Goal: Task Accomplishment & Management: Complete application form

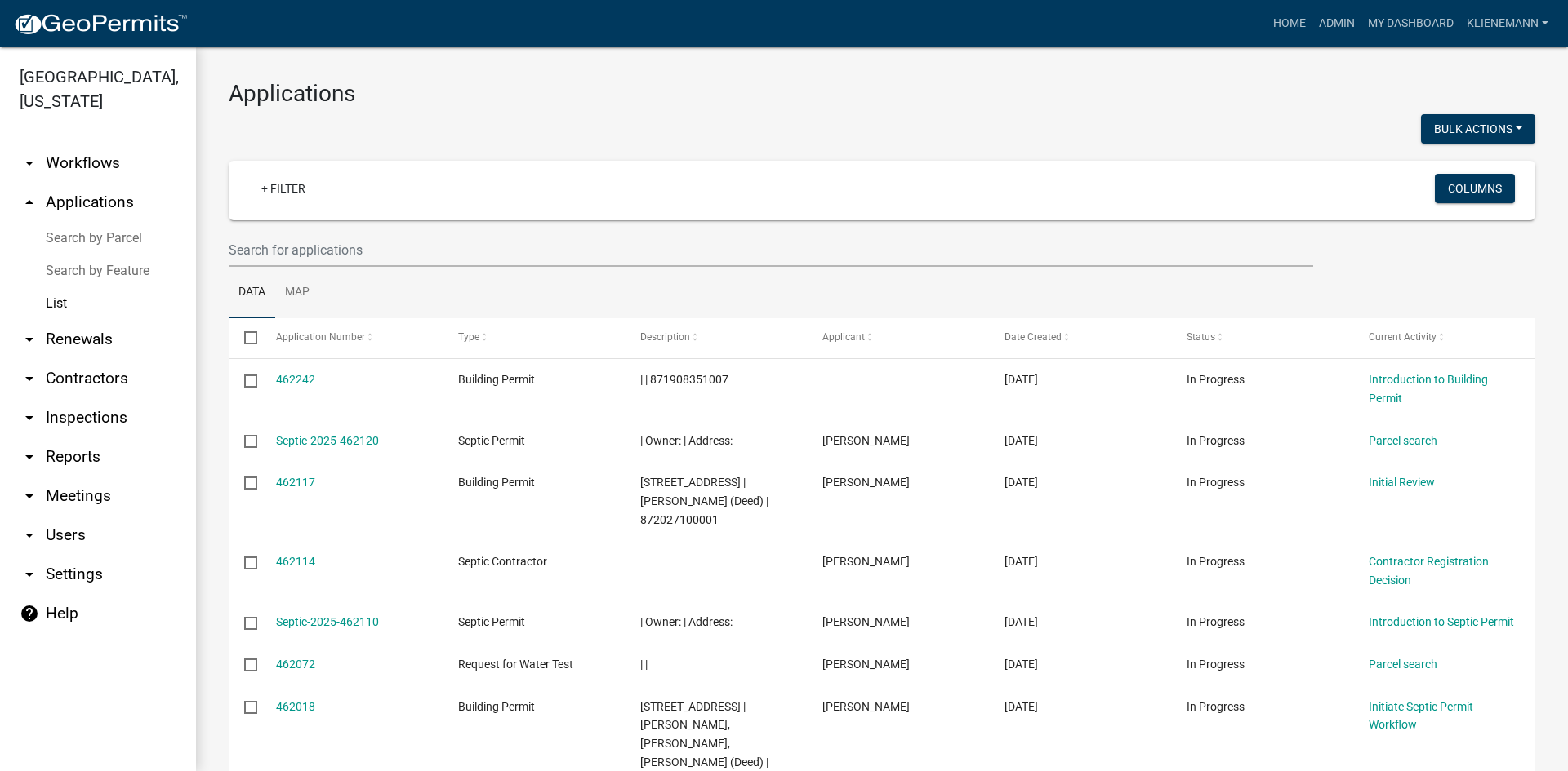
scroll to position [217, 0]
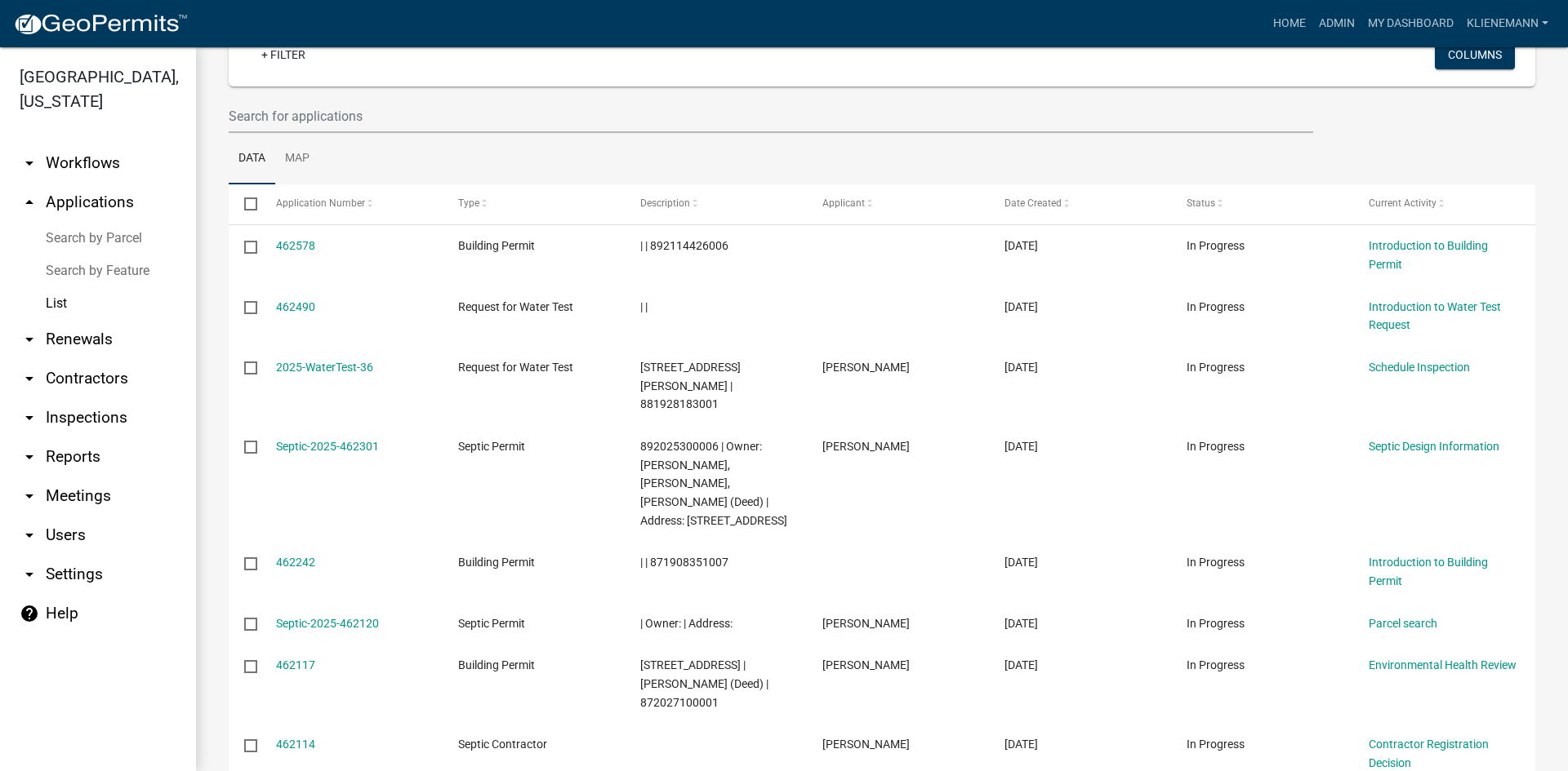
scroll to position [163, 0]
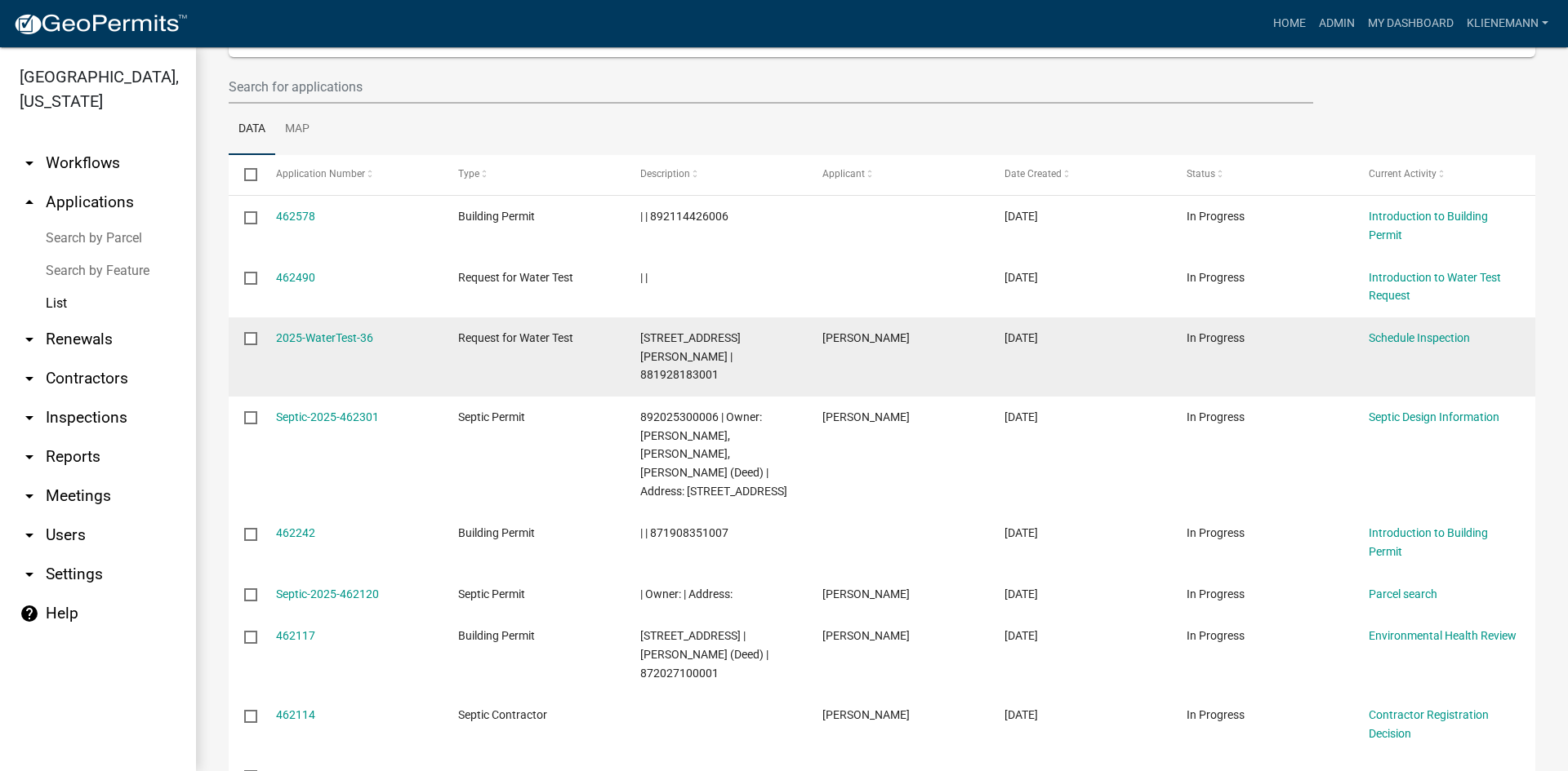
drag, startPoint x: 715, startPoint y: 372, endPoint x: 633, endPoint y: 374, distance: 82.0
click at [633, 374] on datatable-body-cell "[STREET_ADDRESS][PERSON_NAME] | 881928183001" at bounding box center [715, 357] width 182 height 79
copy span "881928183001"
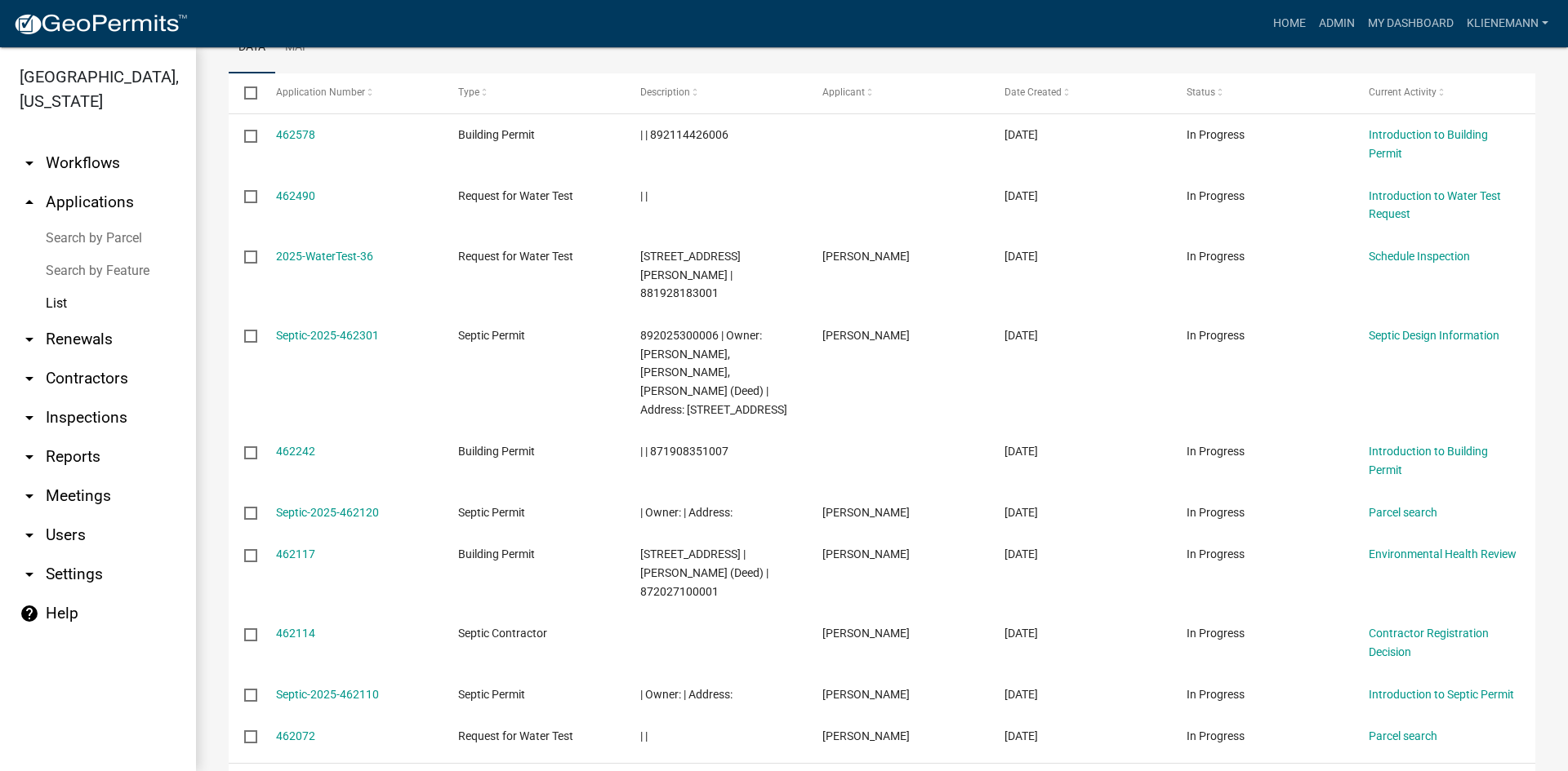
scroll to position [362, 0]
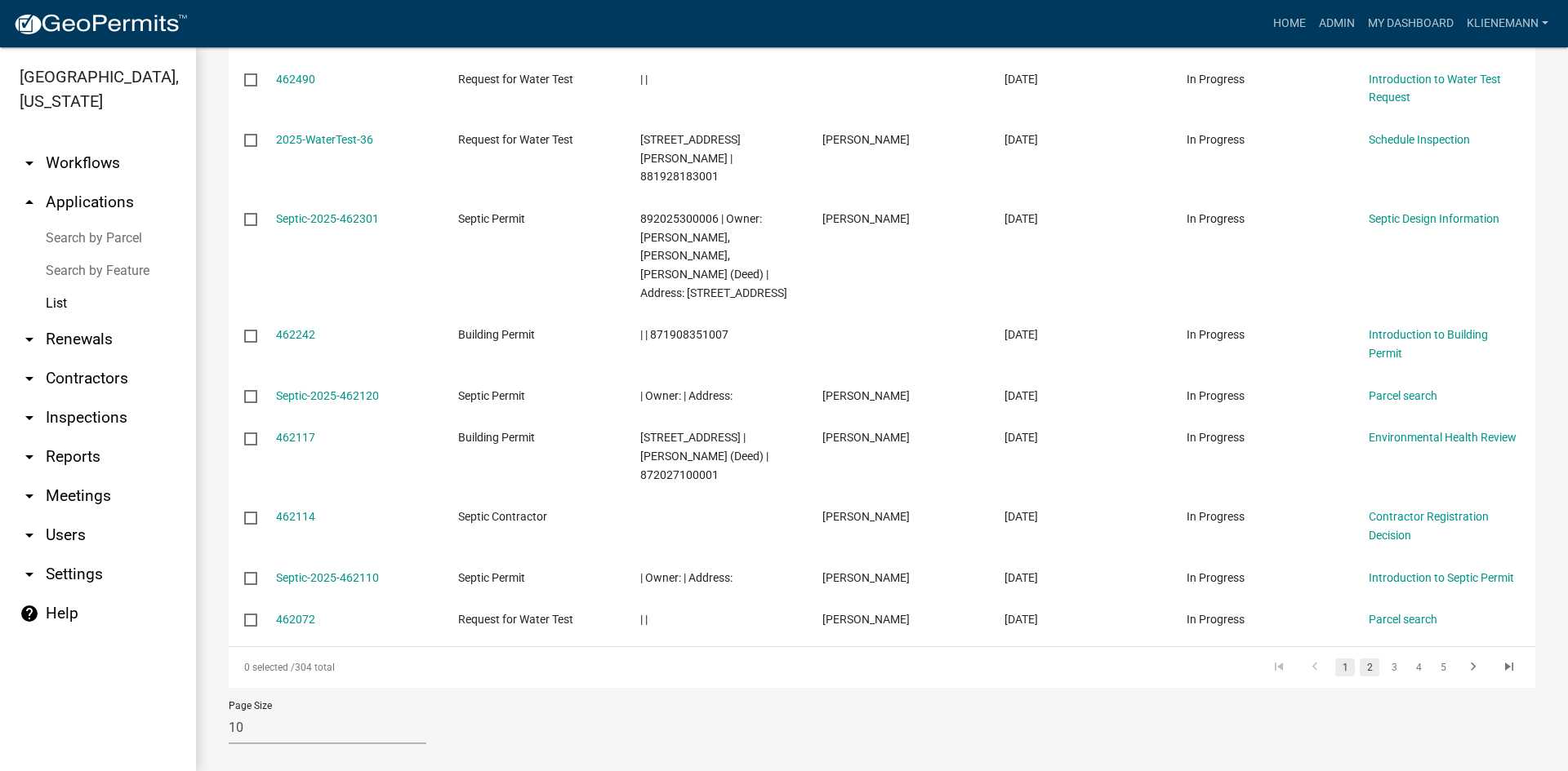
click at [1361, 659] on link "2" at bounding box center [1369, 667] width 19 height 18
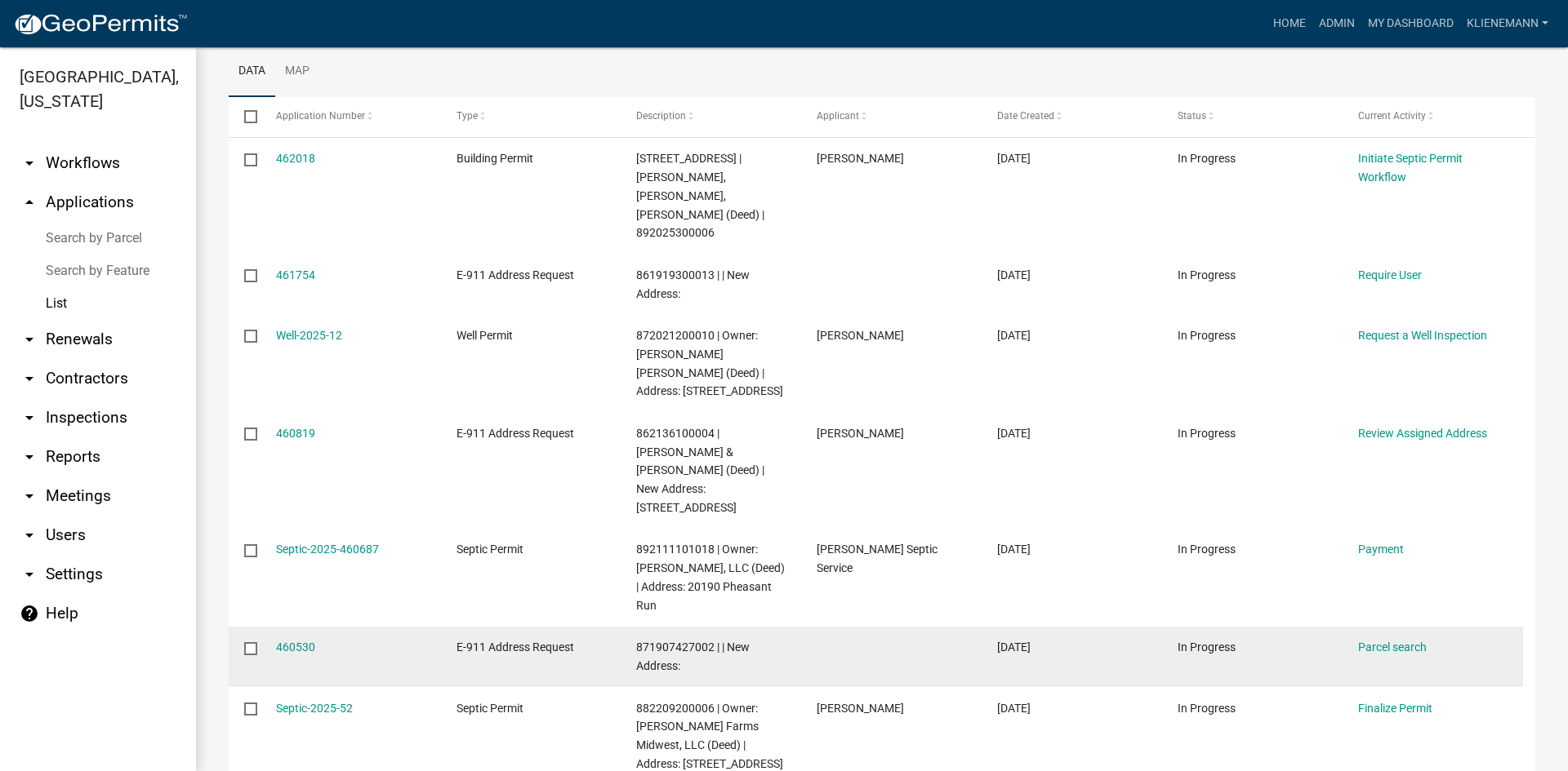
scroll to position [198, 0]
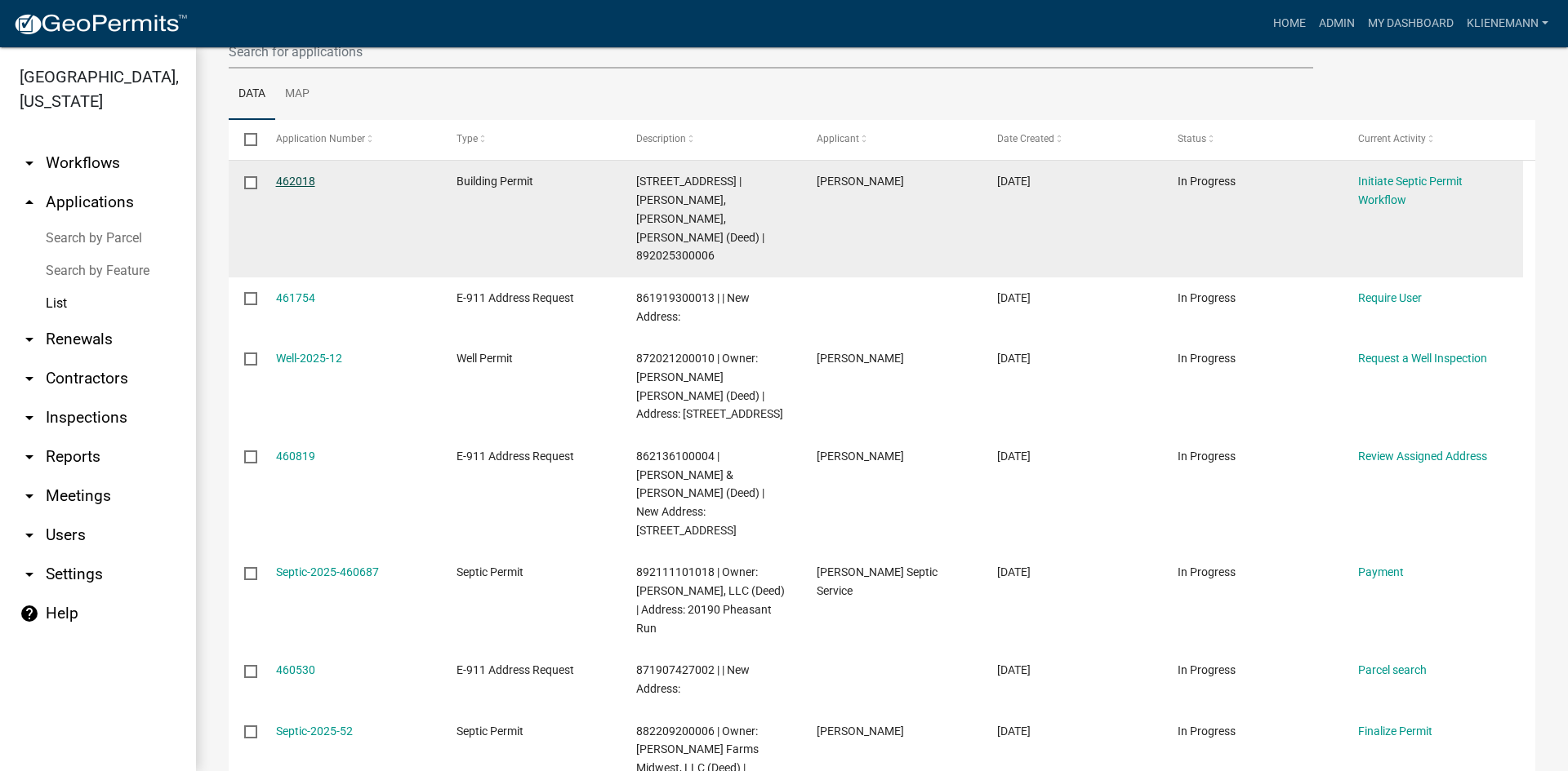
click at [289, 181] on link "462018" at bounding box center [296, 181] width 39 height 13
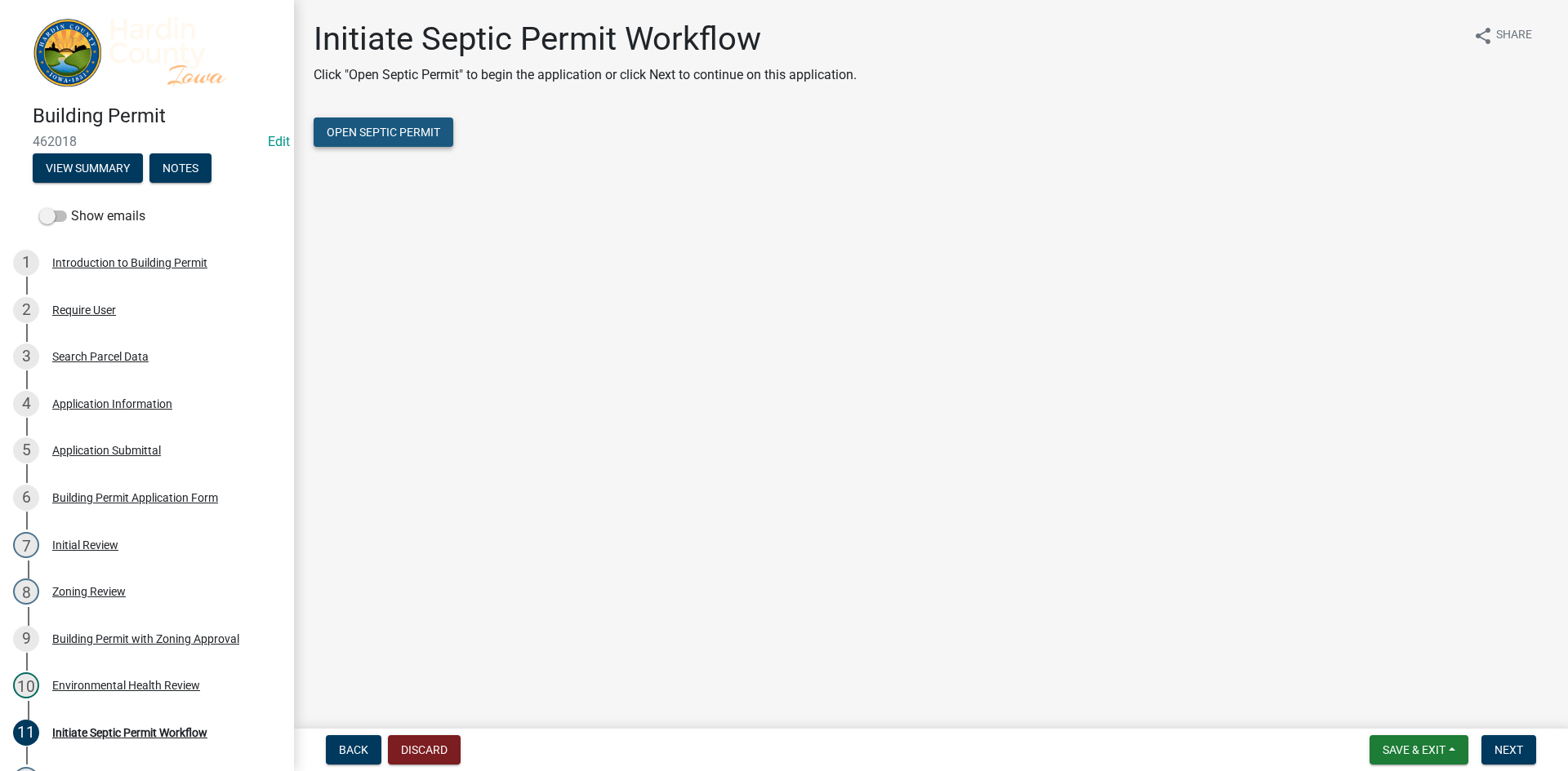
click at [437, 141] on button "Open Septic Permit" at bounding box center [383, 132] width 140 height 29
click at [1445, 754] on span "Save & Exit" at bounding box center [1413, 750] width 63 height 13
click at [1432, 714] on button "Save & Exit" at bounding box center [1403, 707] width 131 height 39
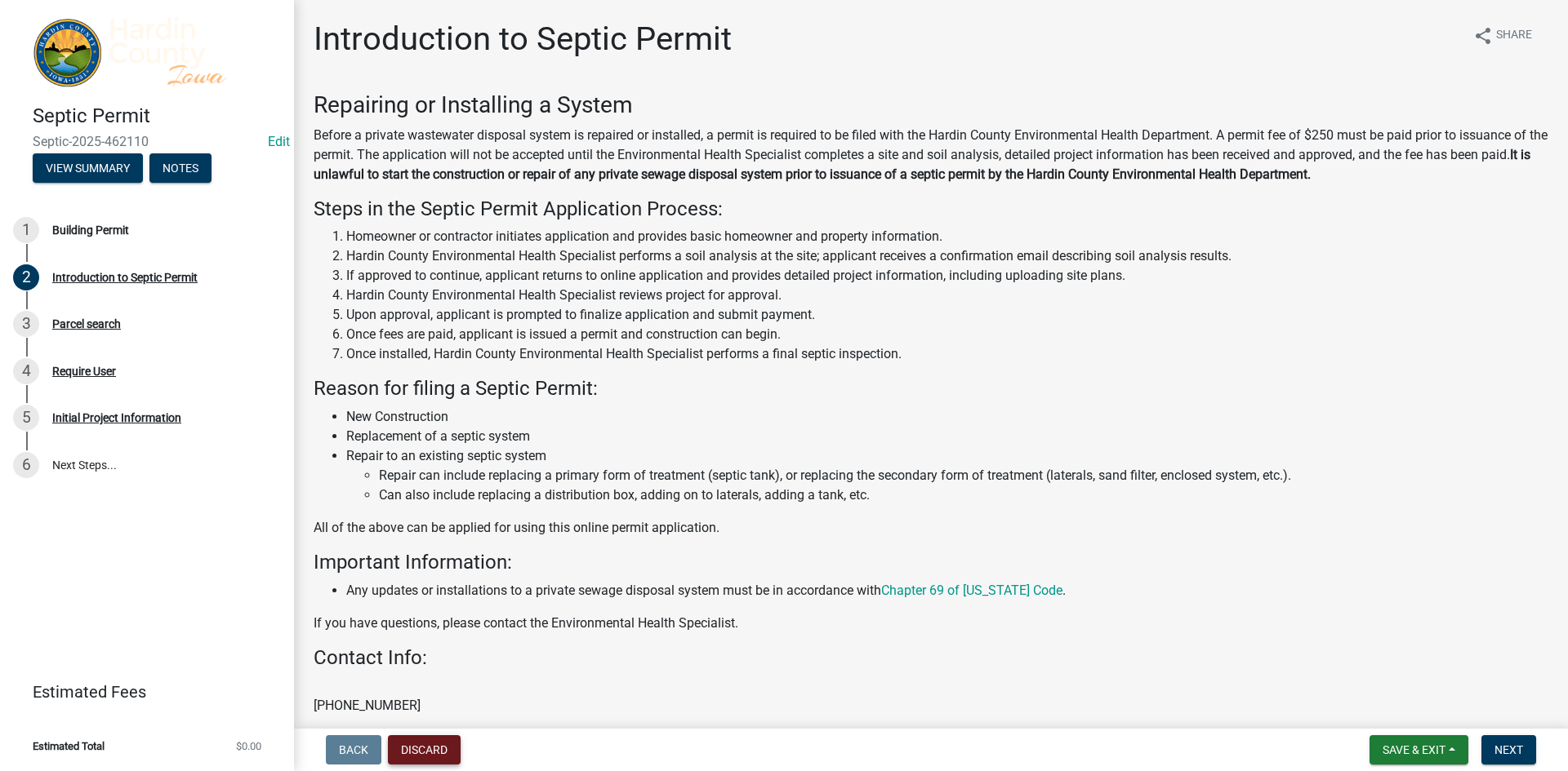
click at [420, 748] on button "Discard" at bounding box center [424, 750] width 73 height 29
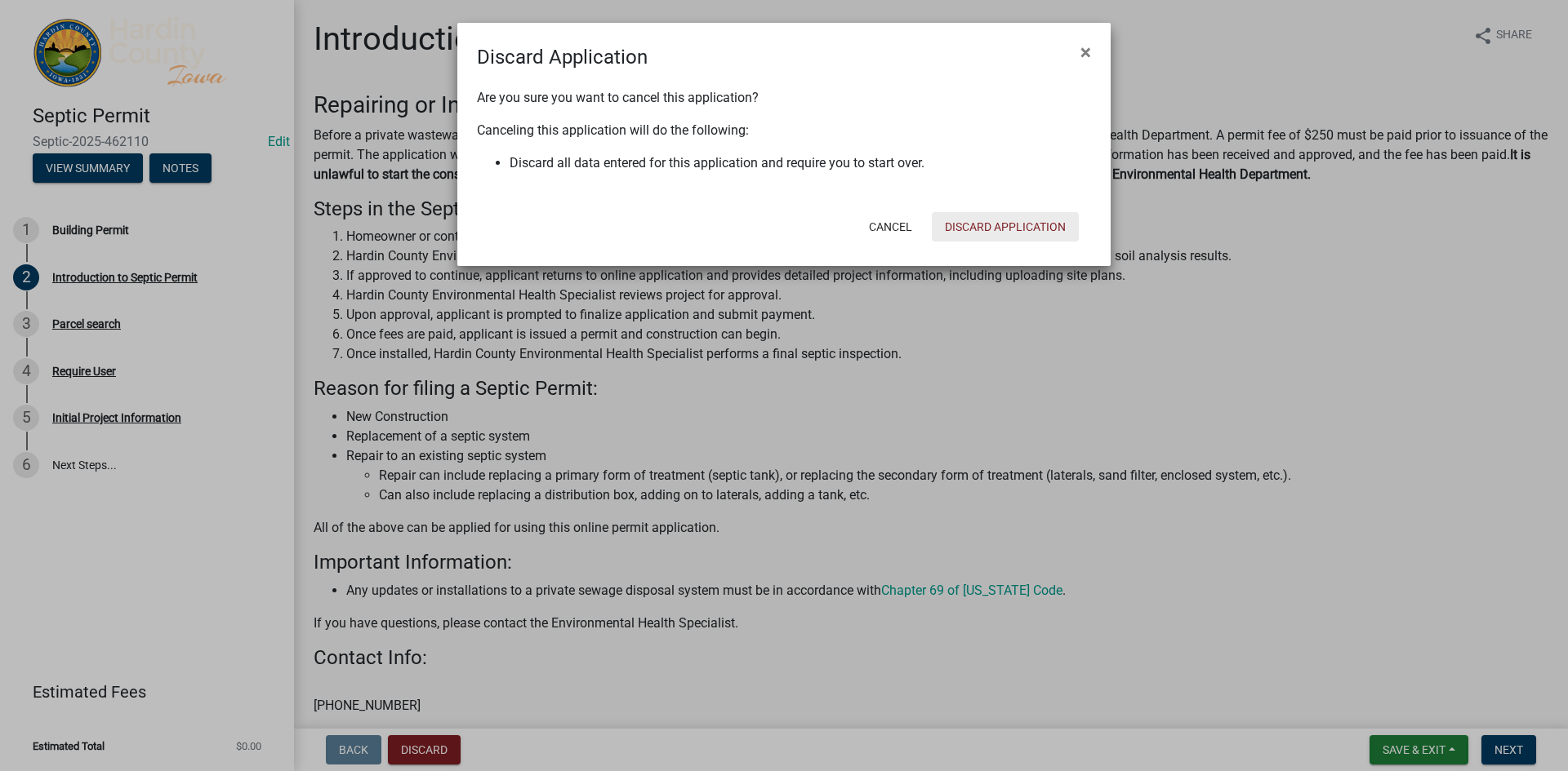
click at [1048, 212] on button "Discard Application" at bounding box center [1005, 227] width 147 height 29
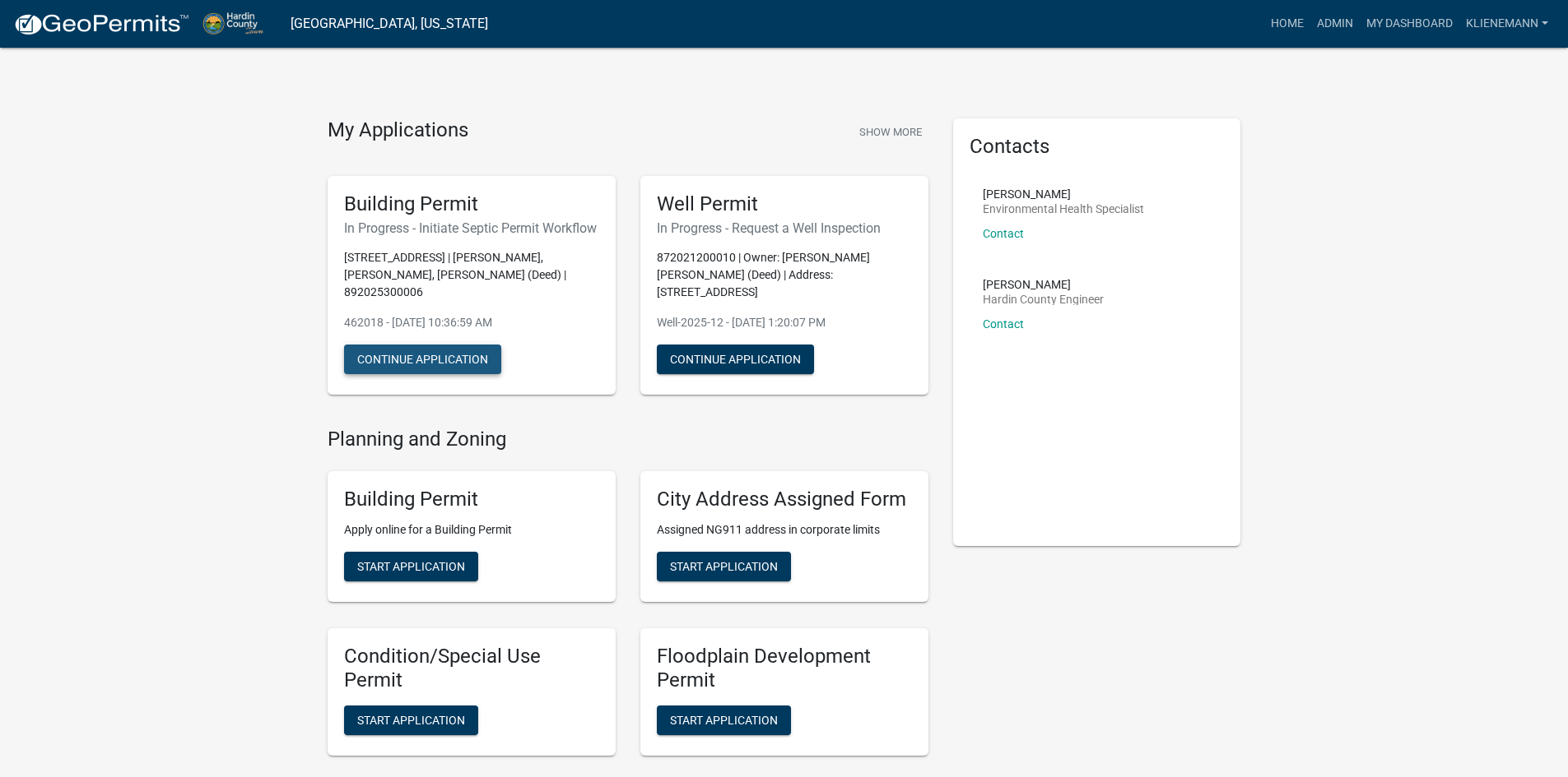
click at [376, 357] on button "Continue Application" at bounding box center [422, 359] width 157 height 29
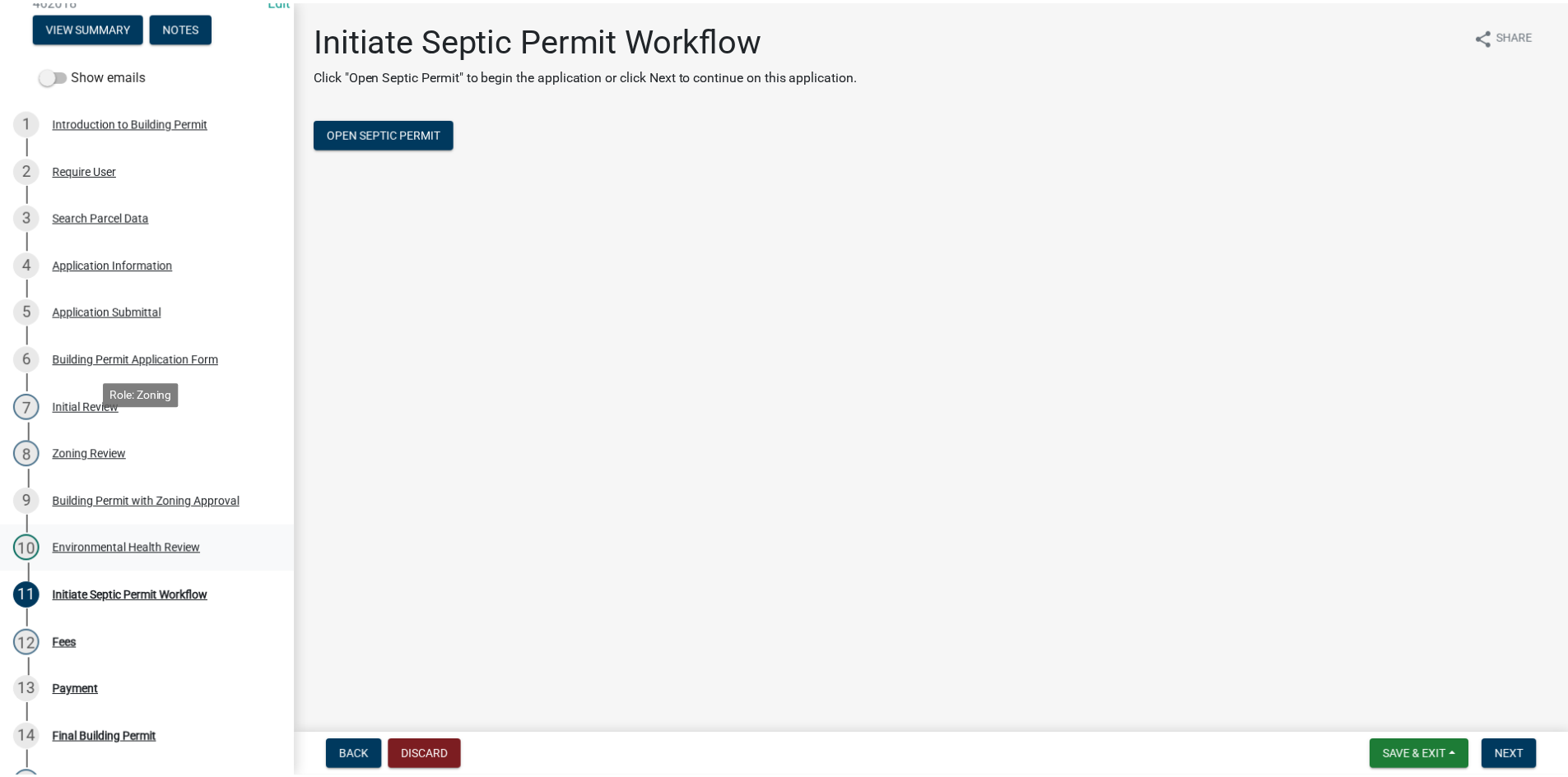
scroll to position [164, 0]
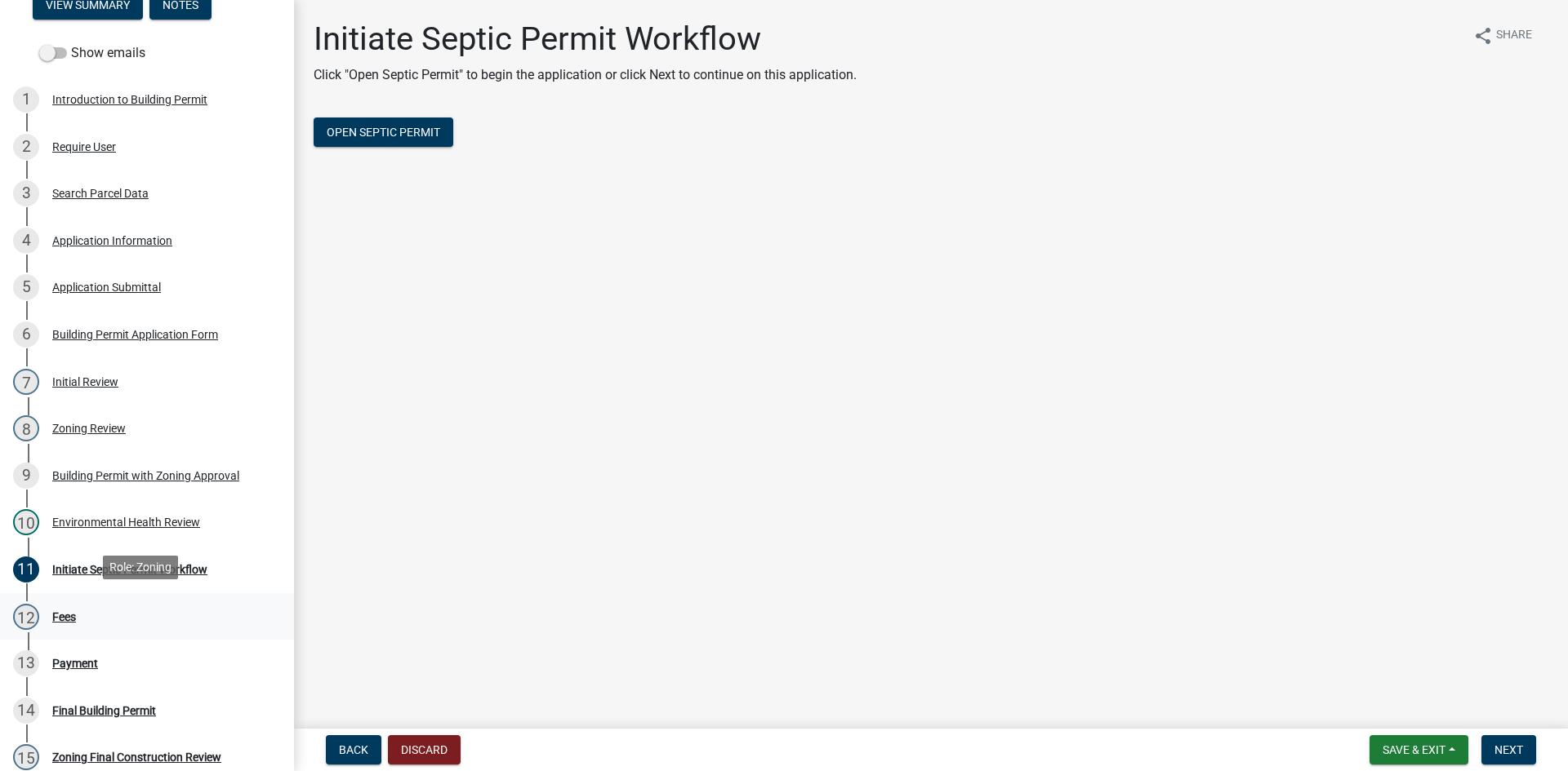
click at [101, 604] on div "12 Fees" at bounding box center [141, 617] width 255 height 27
click at [1508, 748] on span "Next" at bounding box center [1509, 750] width 28 height 13
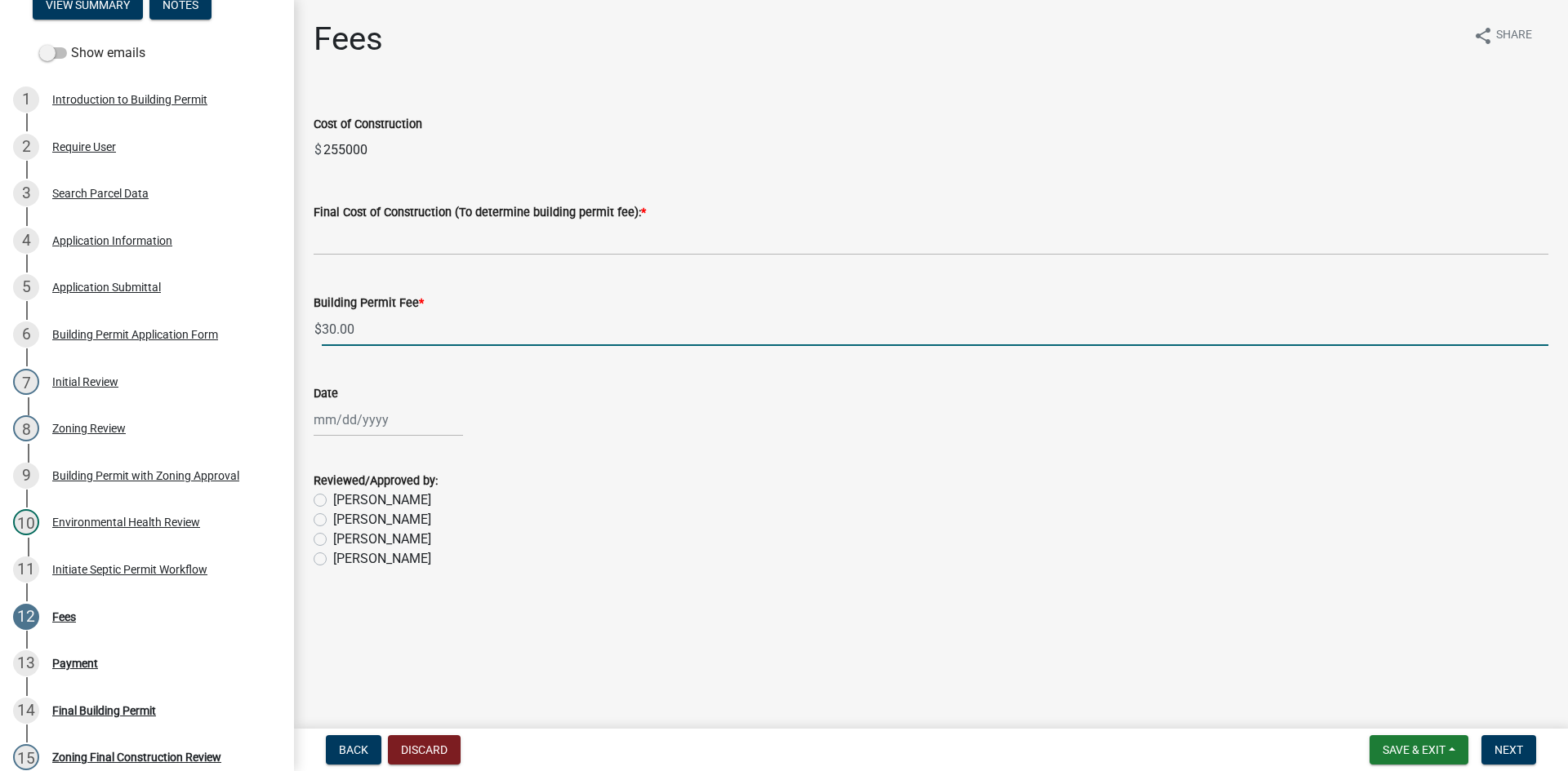
click at [367, 328] on input "30.00" at bounding box center [934, 329] width 1226 height 34
drag, startPoint x: 367, startPoint y: 328, endPoint x: 297, endPoint y: 337, distance: 70.6
click at [297, 337] on div "Fees share Share Cost of Construction $ 255000 Final Cost of Construction (To d…" at bounding box center [931, 309] width 1274 height 579
type input "100"
click at [362, 423] on div at bounding box center [388, 420] width 150 height 34
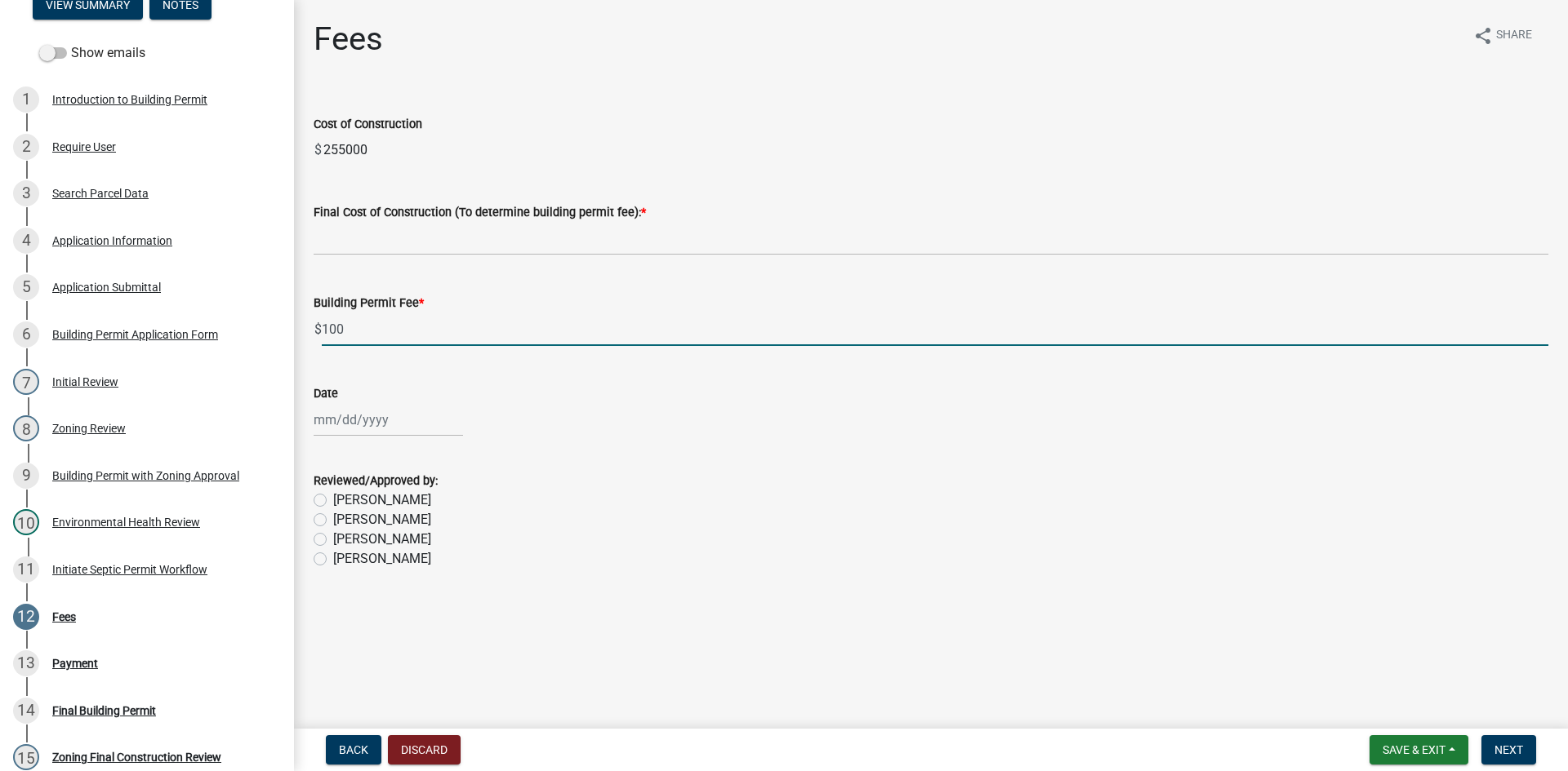
select select "8"
select select "2025"
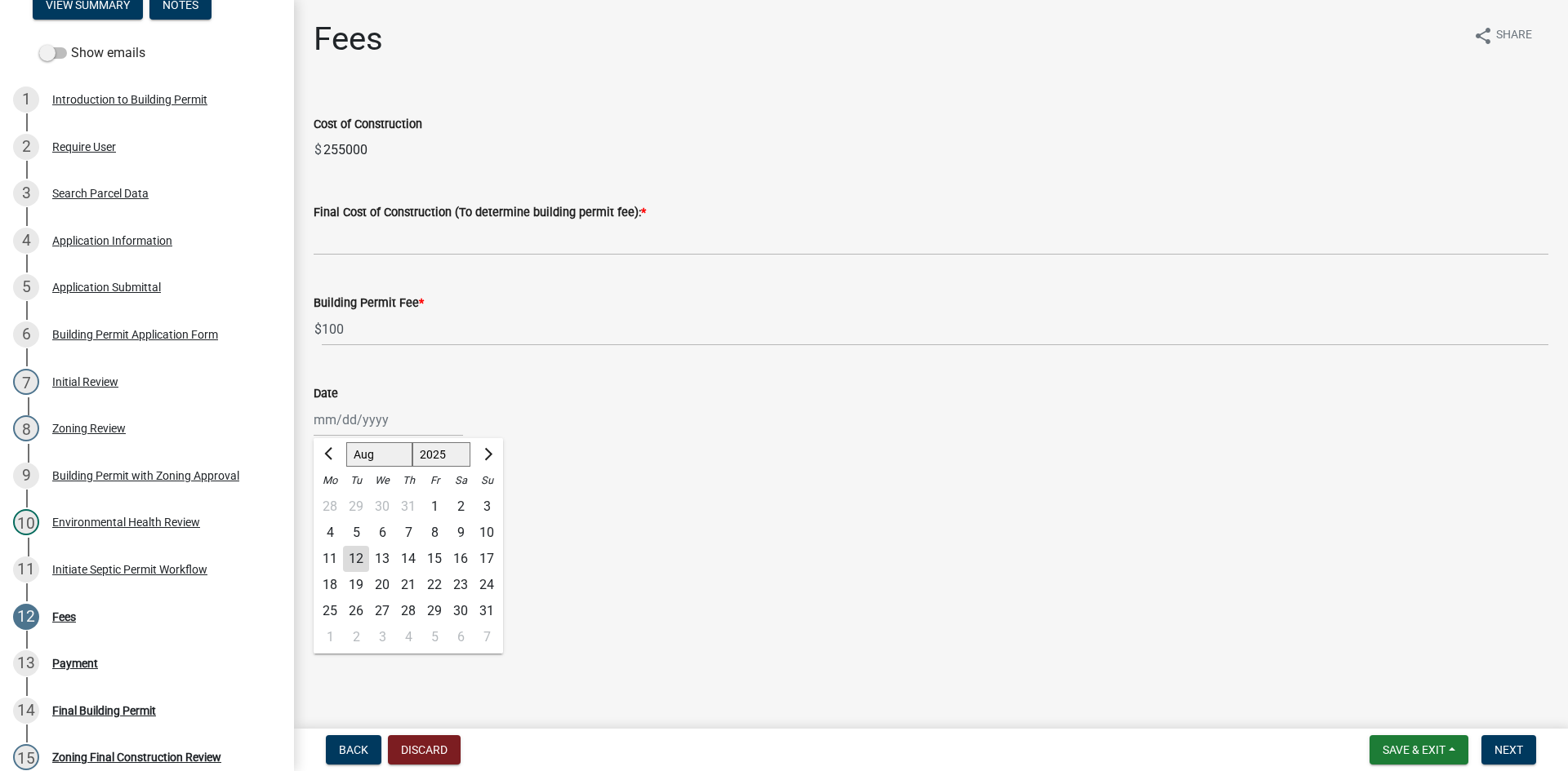
click at [351, 559] on div "12" at bounding box center [356, 559] width 27 height 27
type input "[DATE]"
click at [353, 497] on label "[PERSON_NAME]" at bounding box center [382, 500] width 98 height 19
click at [344, 497] on input "[PERSON_NAME]" at bounding box center [338, 496] width 11 height 11
radio input "true"
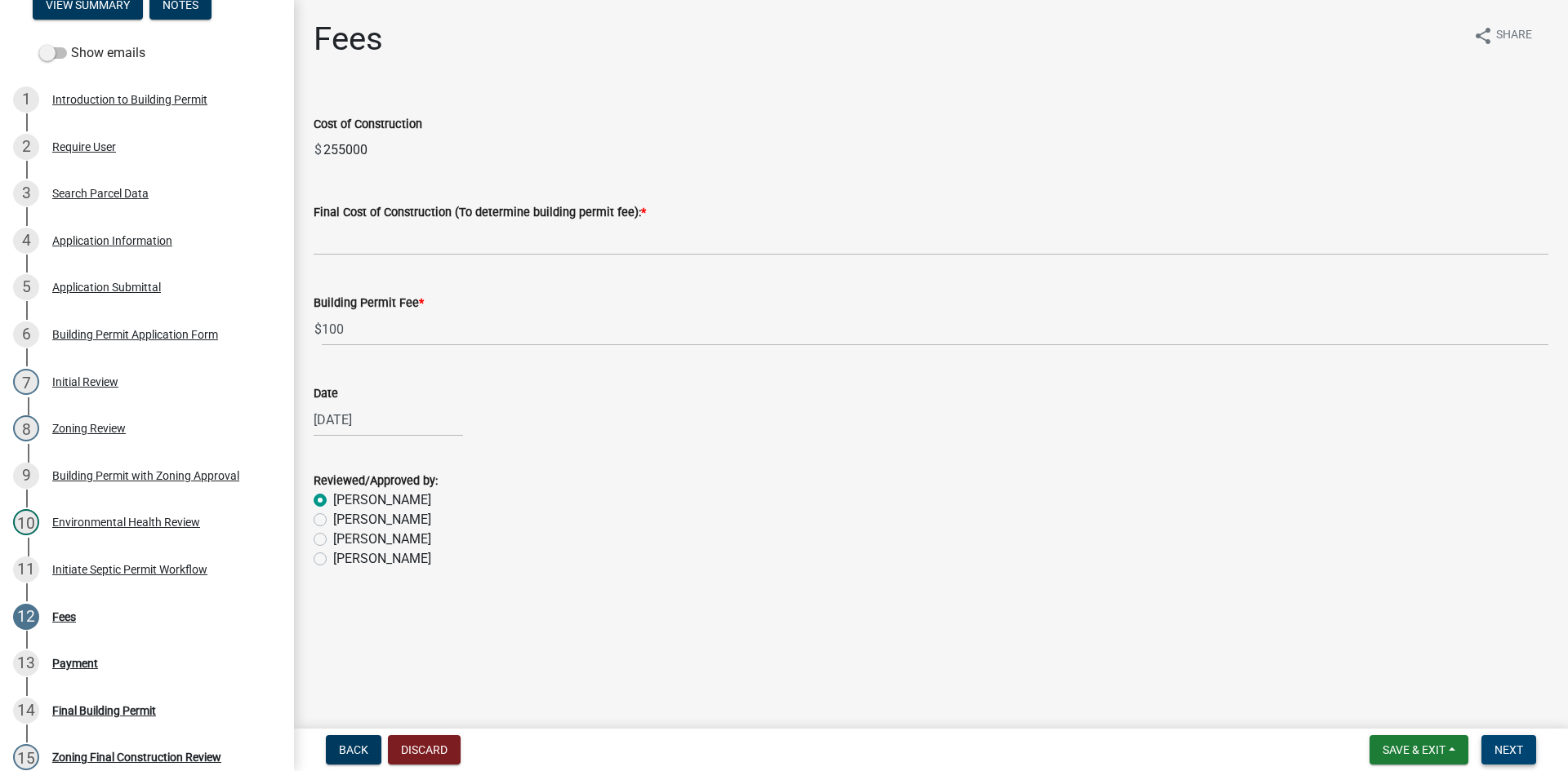
click at [1495, 744] on span "Next" at bounding box center [1509, 750] width 28 height 13
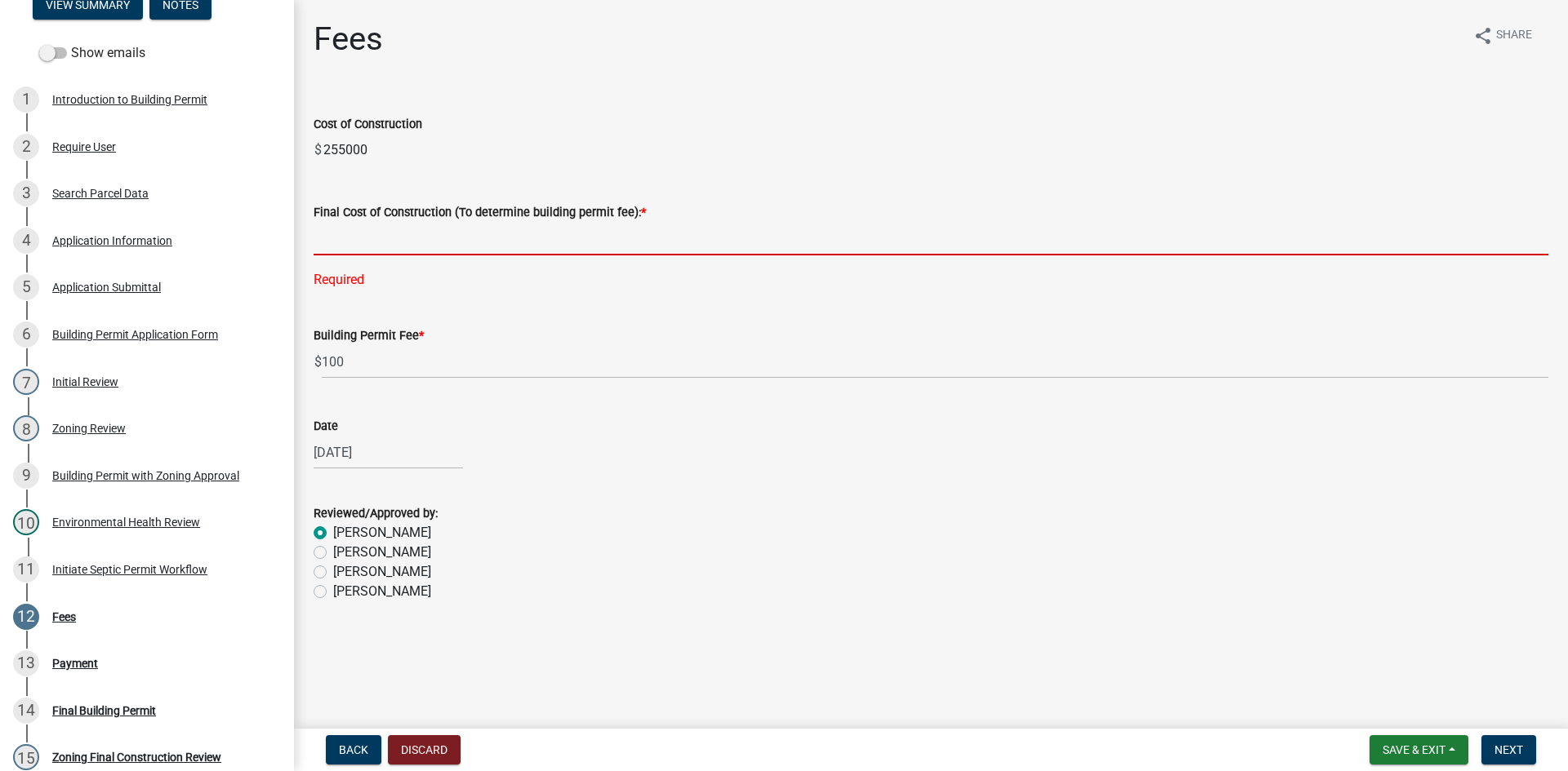
click at [420, 239] on input "text" at bounding box center [931, 239] width 1234 height 34
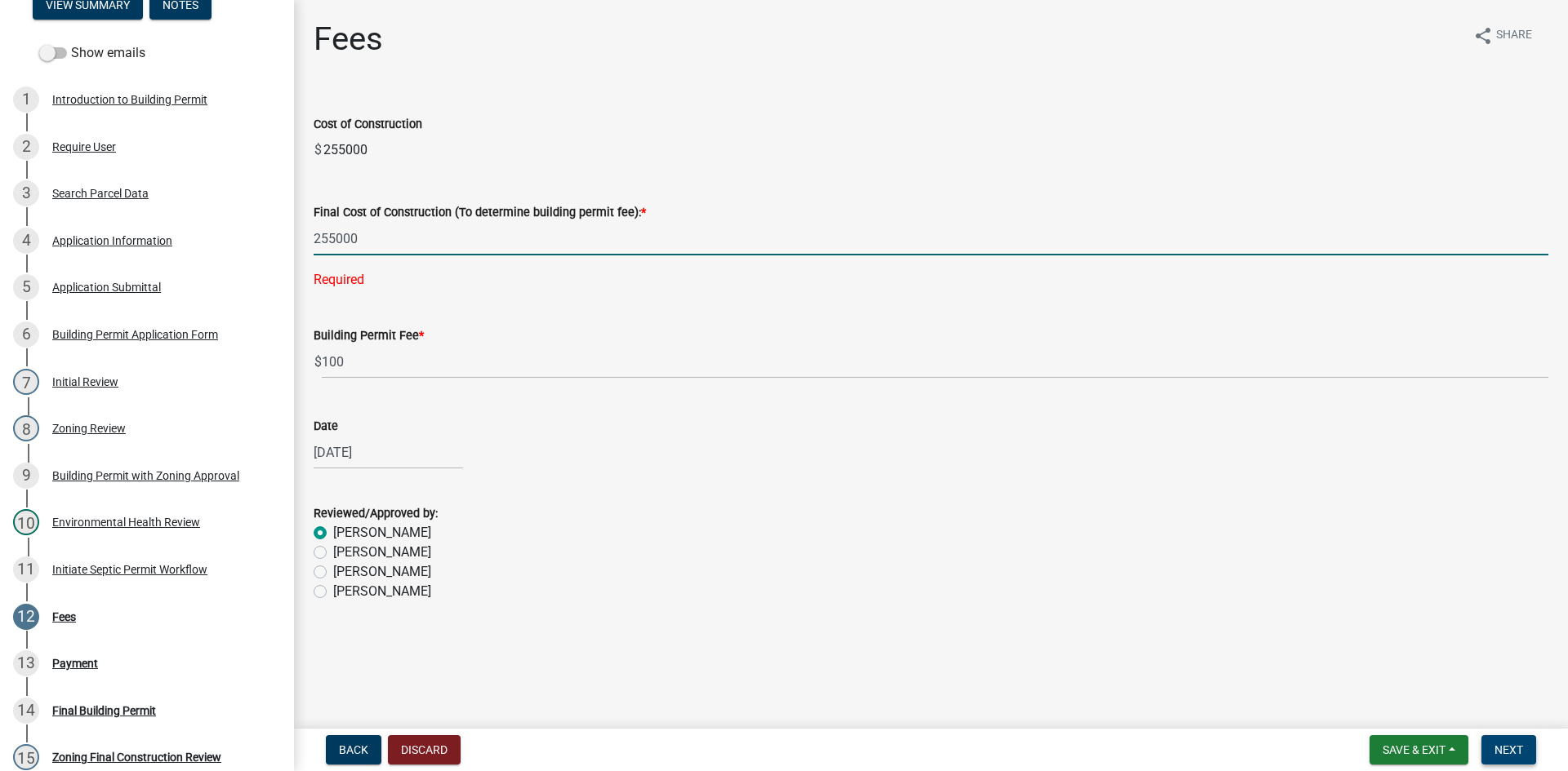
type input "255000"
click at [1495, 744] on span "Next" at bounding box center [1509, 750] width 28 height 13
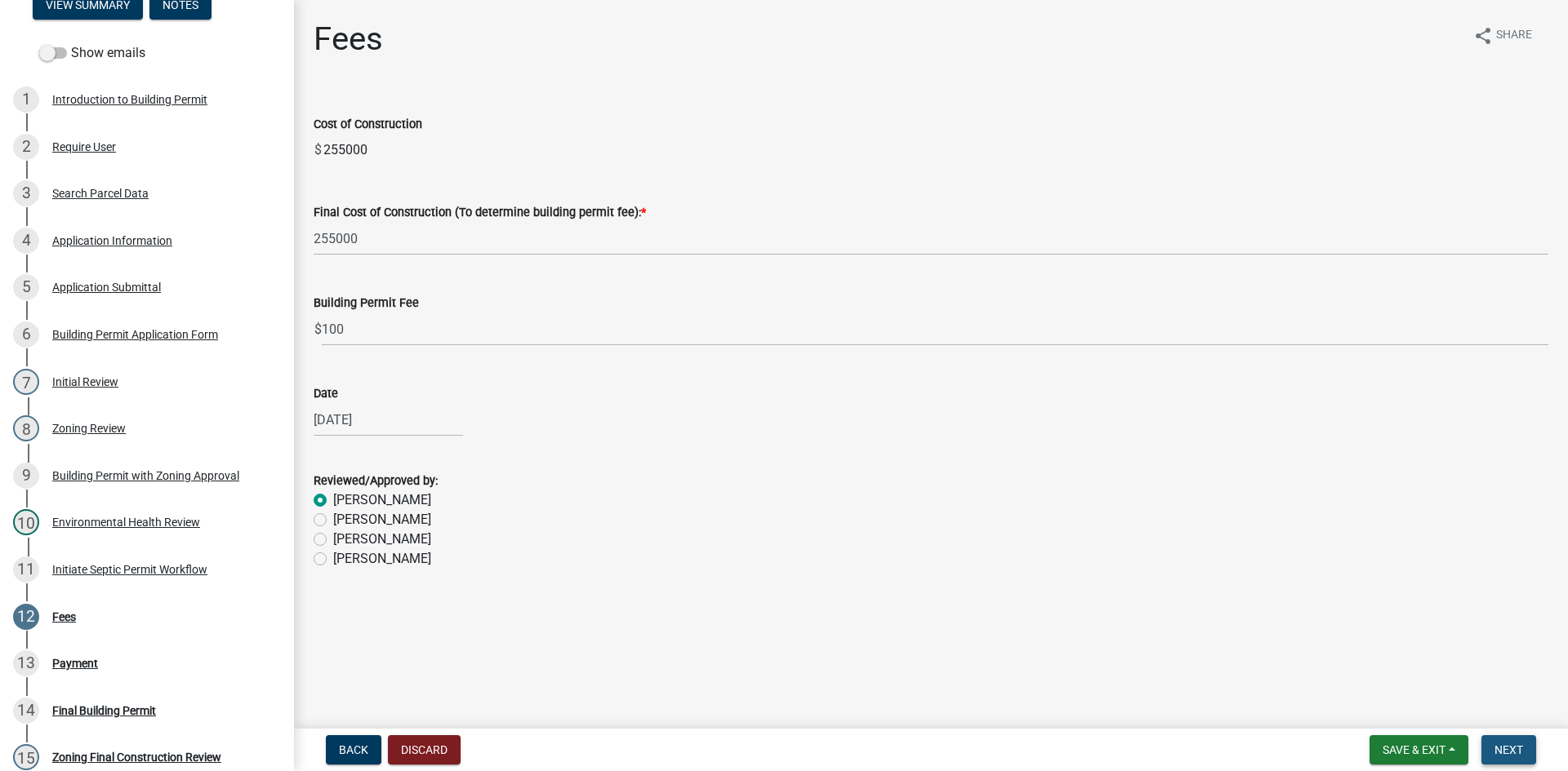
click at [1501, 747] on span "Next" at bounding box center [1509, 750] width 28 height 13
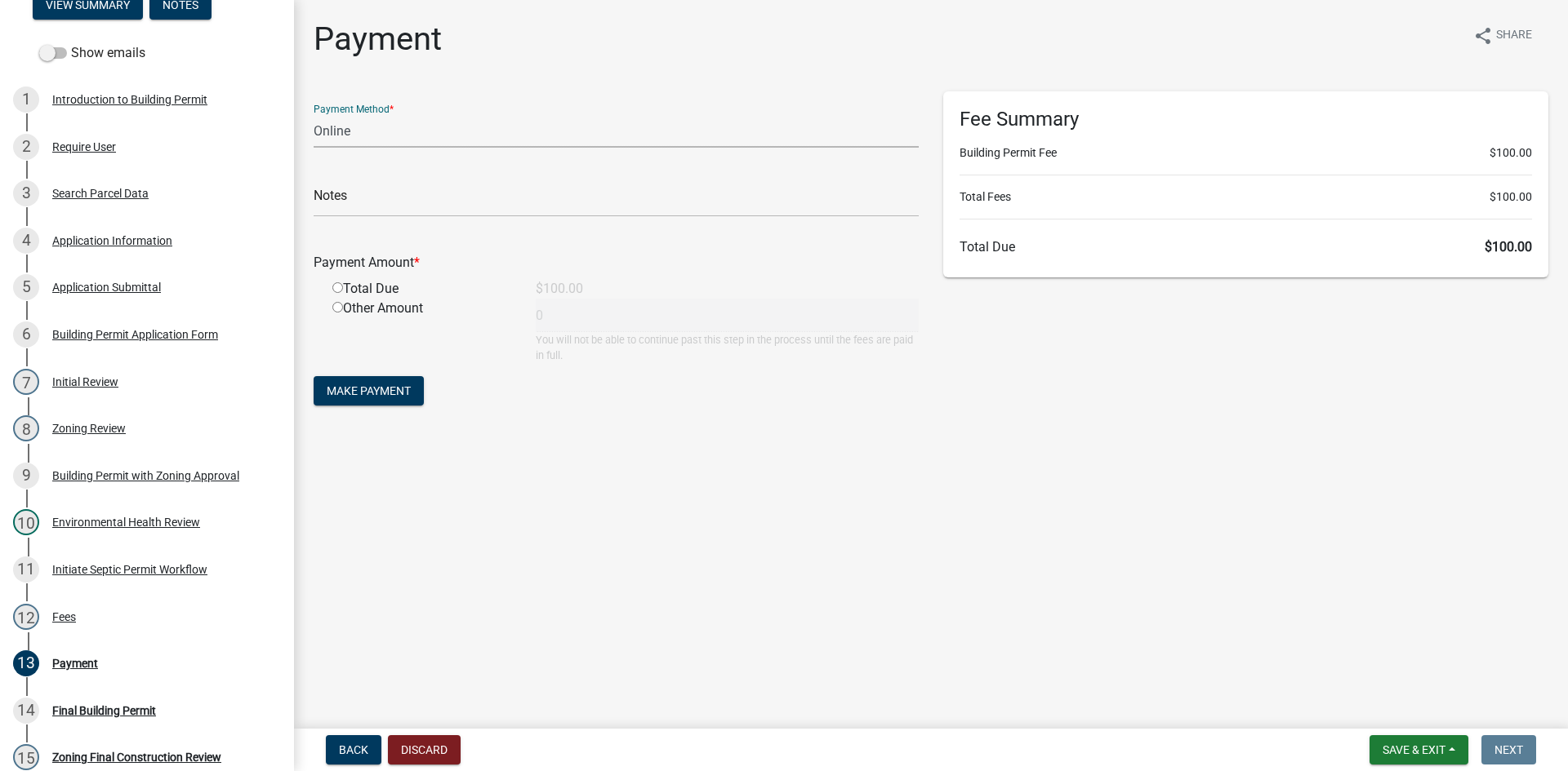
click at [419, 128] on select "Credit Card POS Check Cash Online" at bounding box center [615, 131] width 605 height 34
select select "1: 0"
click at [313, 114] on select "Credit Card POS Check Cash Online" at bounding box center [615, 131] width 605 height 34
click at [416, 204] on input "text" at bounding box center [615, 200] width 605 height 34
type input "1086"
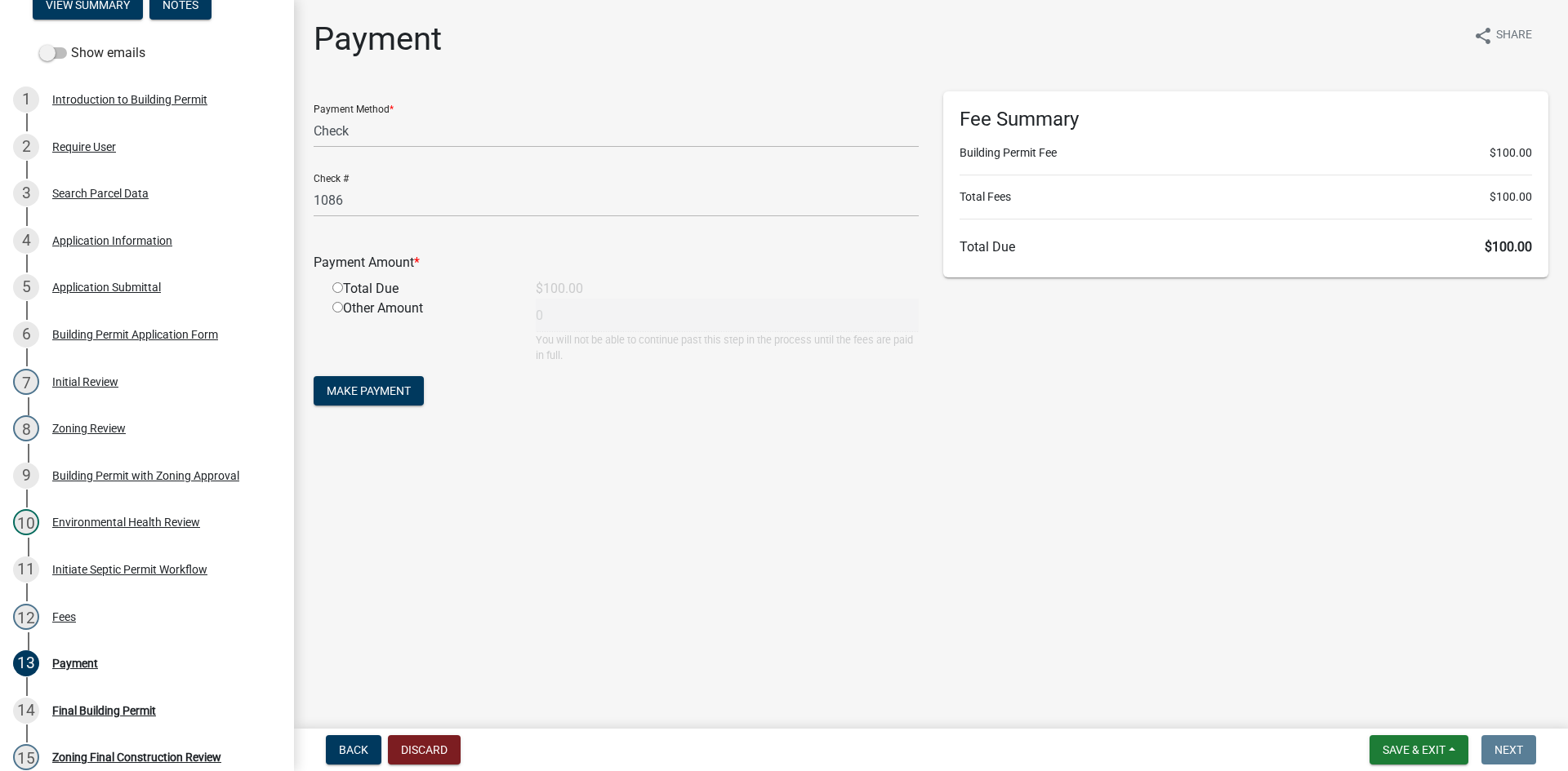
click at [377, 289] on div "Total Due" at bounding box center [421, 289] width 204 height 19
click at [337, 284] on input "radio" at bounding box center [337, 288] width 11 height 11
radio input "true"
type input "100"
click at [334, 392] on span "Make Payment" at bounding box center [368, 390] width 84 height 13
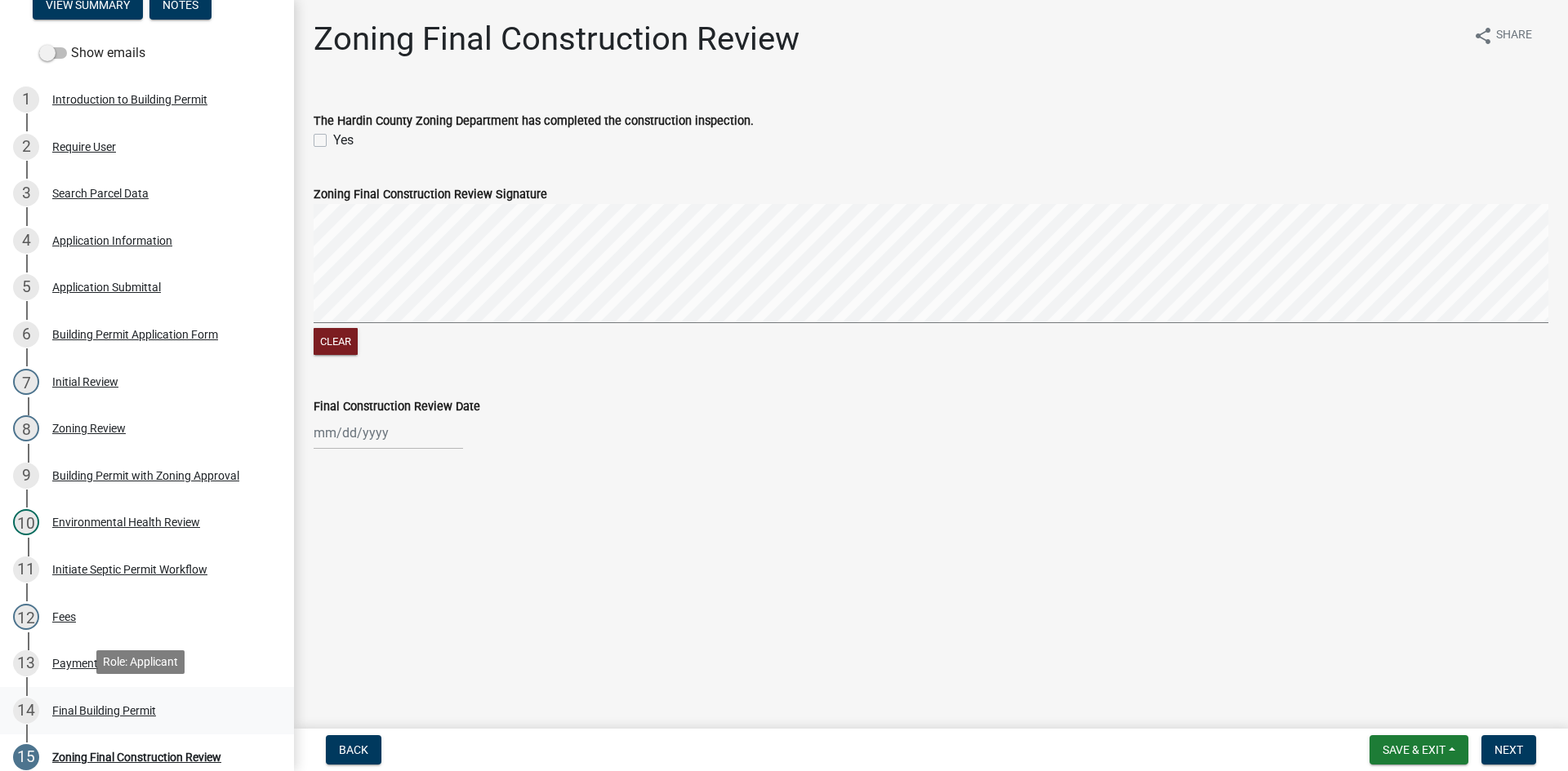
click at [194, 718] on div "14 Final Building Permit" at bounding box center [141, 711] width 255 height 27
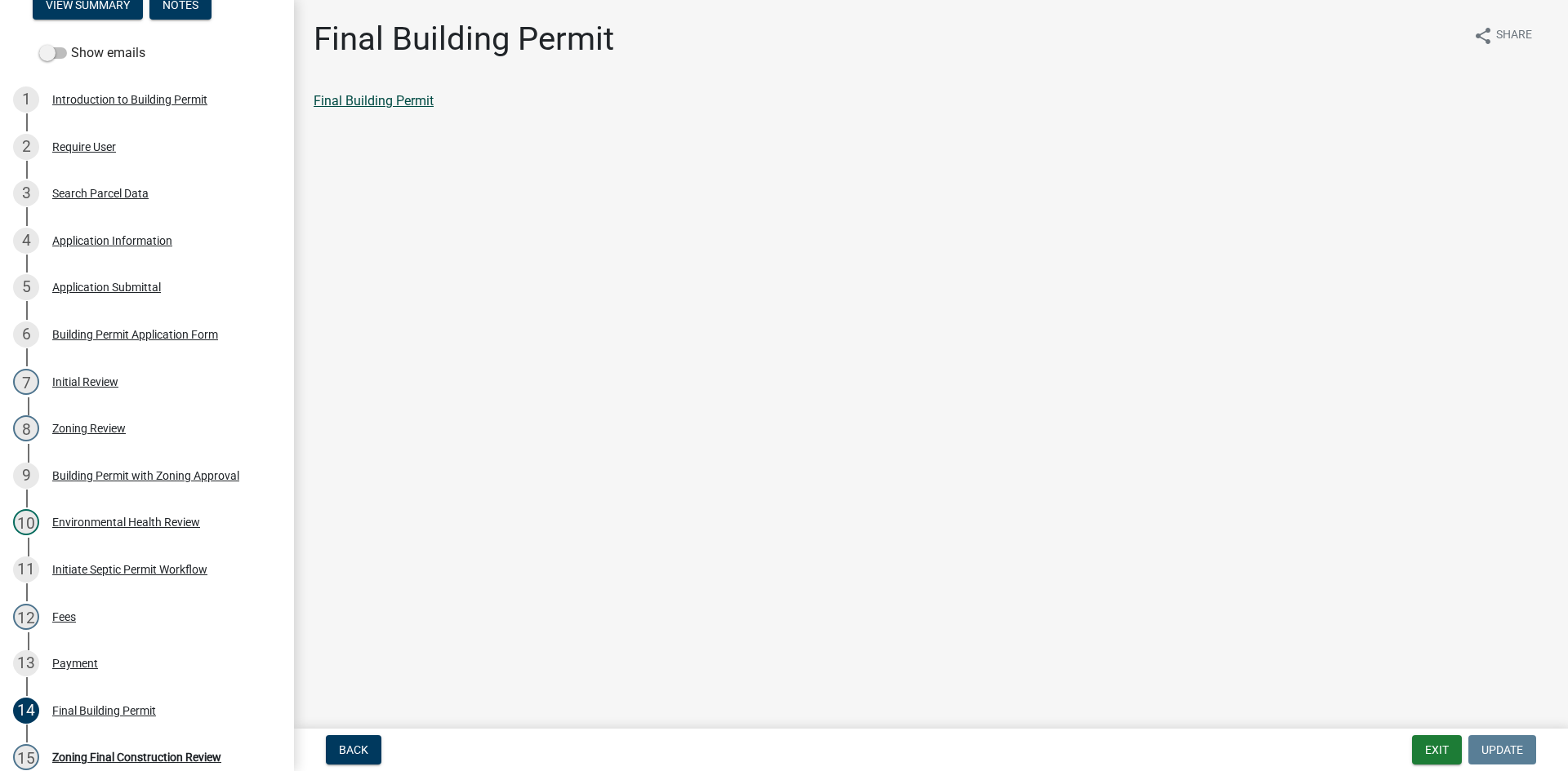
click at [345, 96] on link "Final Building Permit" at bounding box center [374, 101] width 120 height 16
click at [1436, 757] on button "Exit" at bounding box center [1436, 750] width 50 height 29
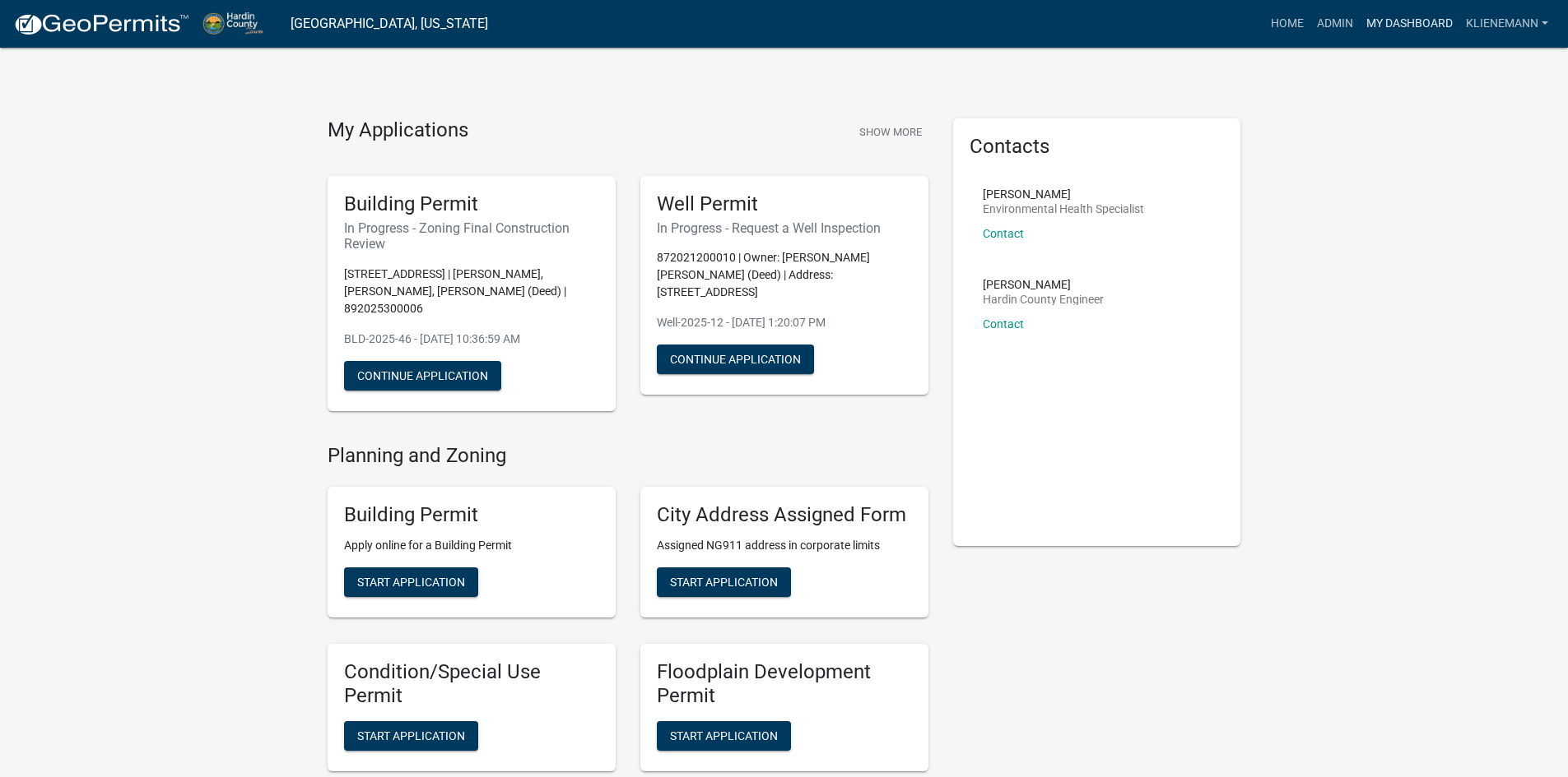
click at [1376, 27] on link "My Dashboard" at bounding box center [1409, 23] width 100 height 31
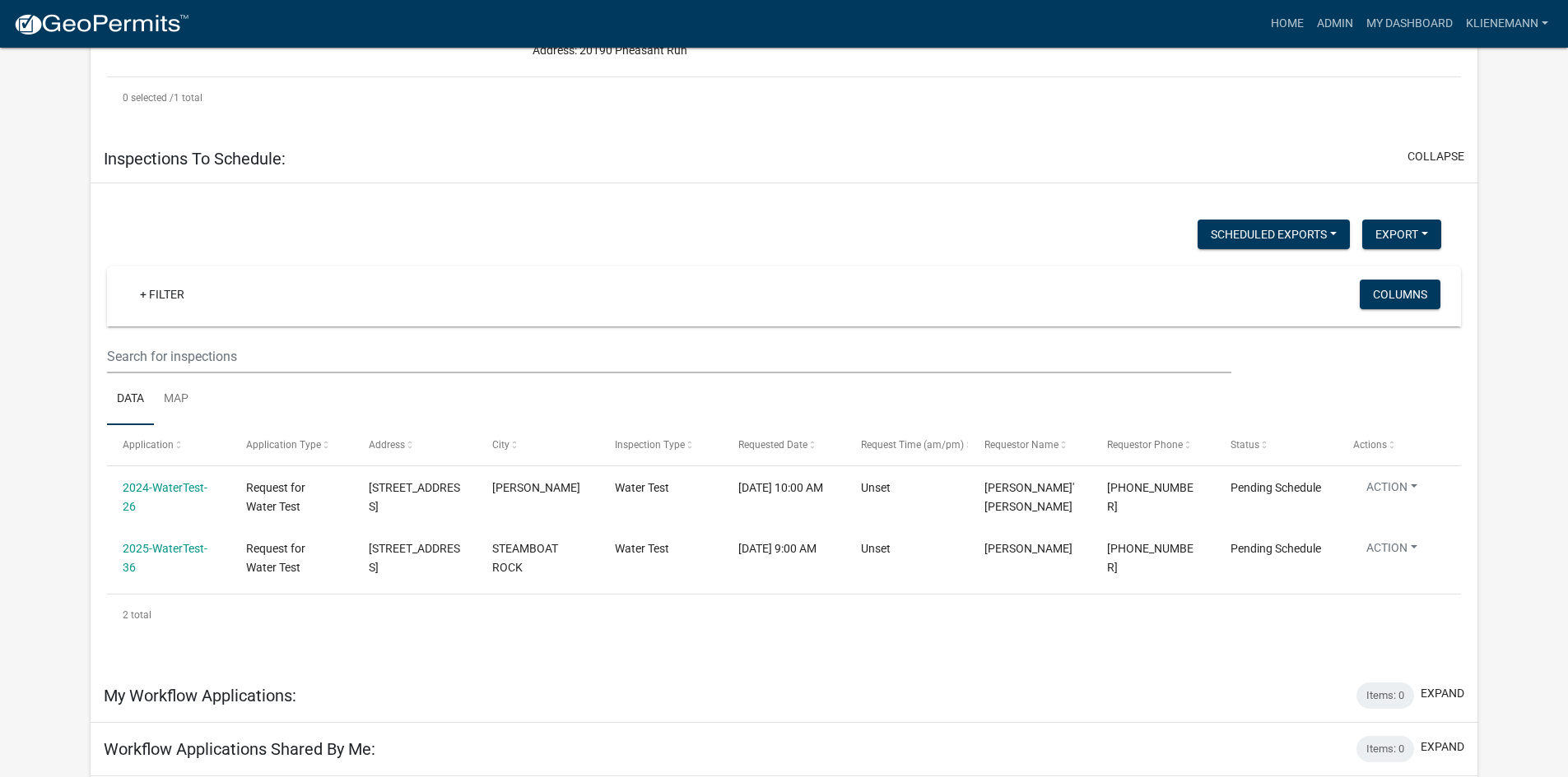
scroll to position [393, 0]
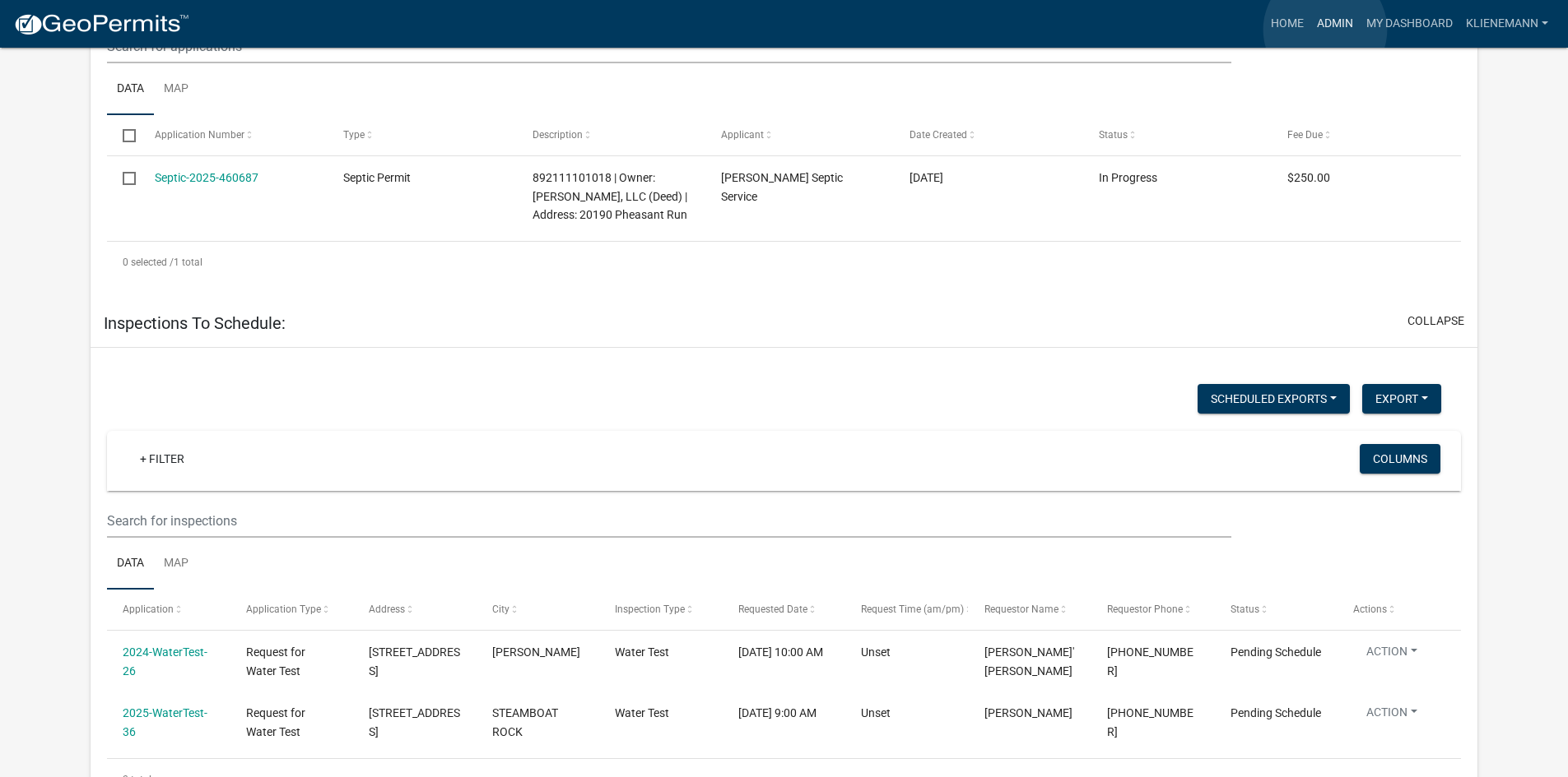
click at [1325, 29] on link "Admin" at bounding box center [1334, 23] width 49 height 31
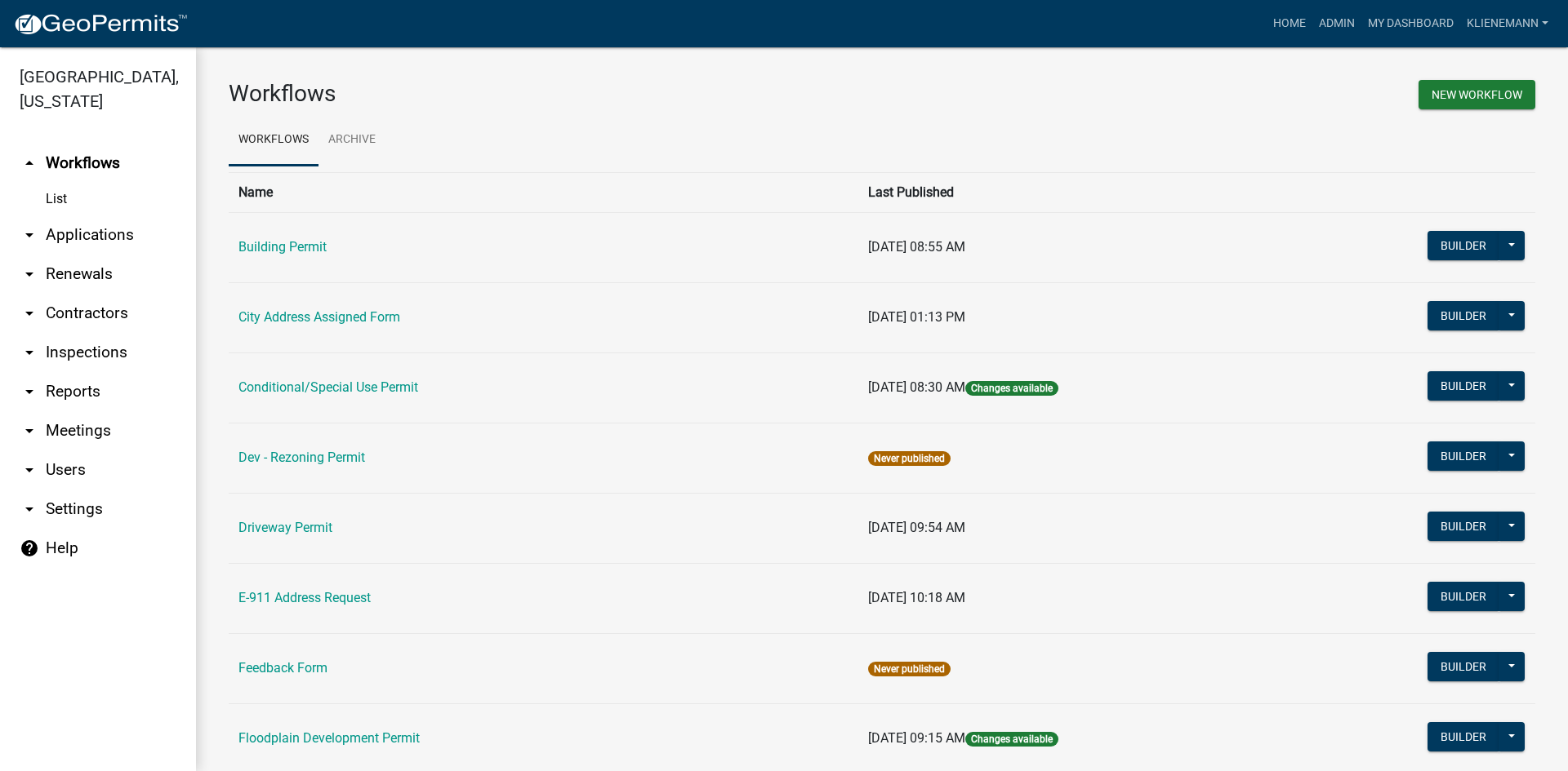
click at [101, 223] on link "arrow_drop_down Applications" at bounding box center [97, 235] width 196 height 39
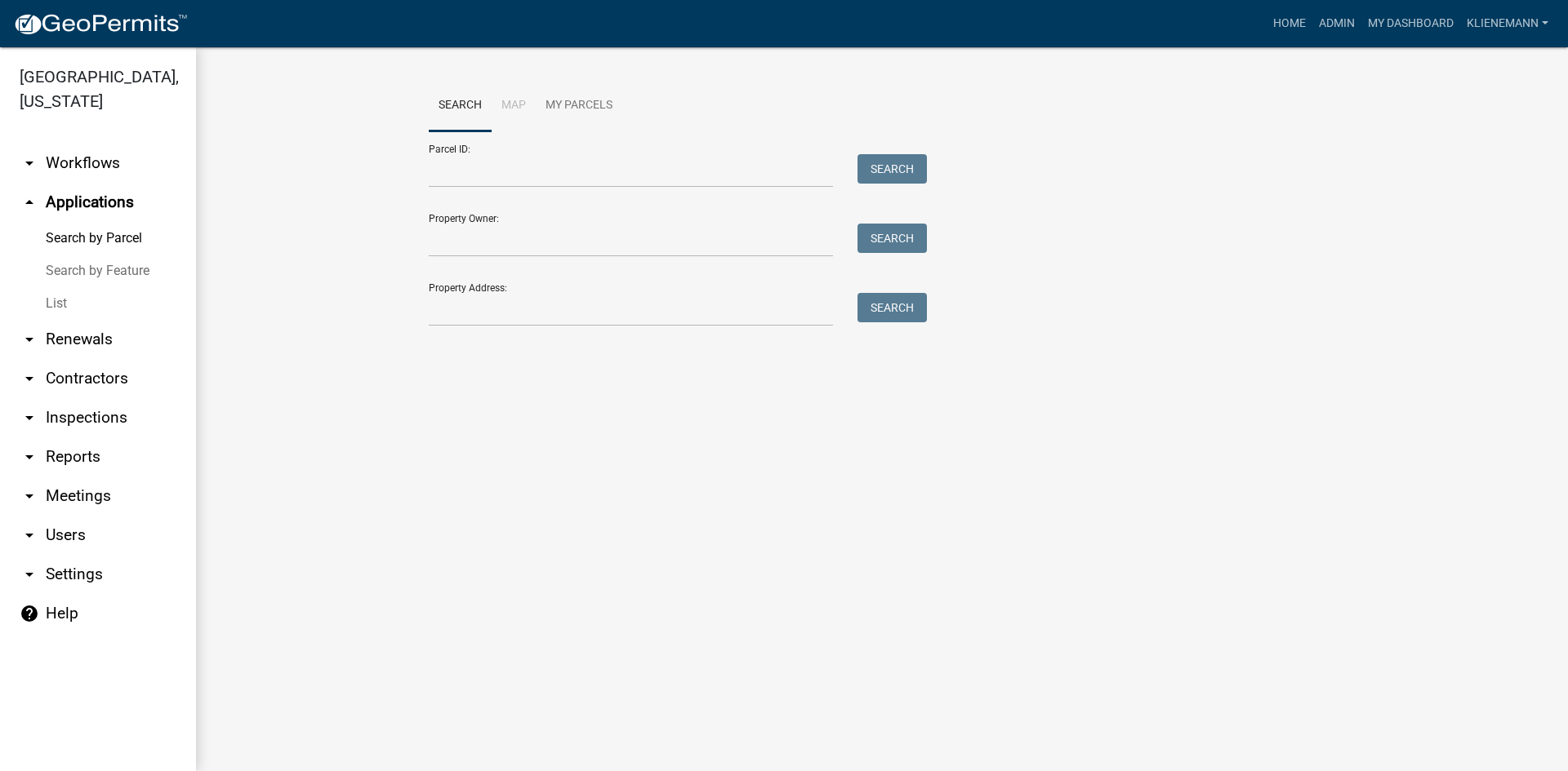
click at [86, 288] on link "List" at bounding box center [97, 304] width 196 height 33
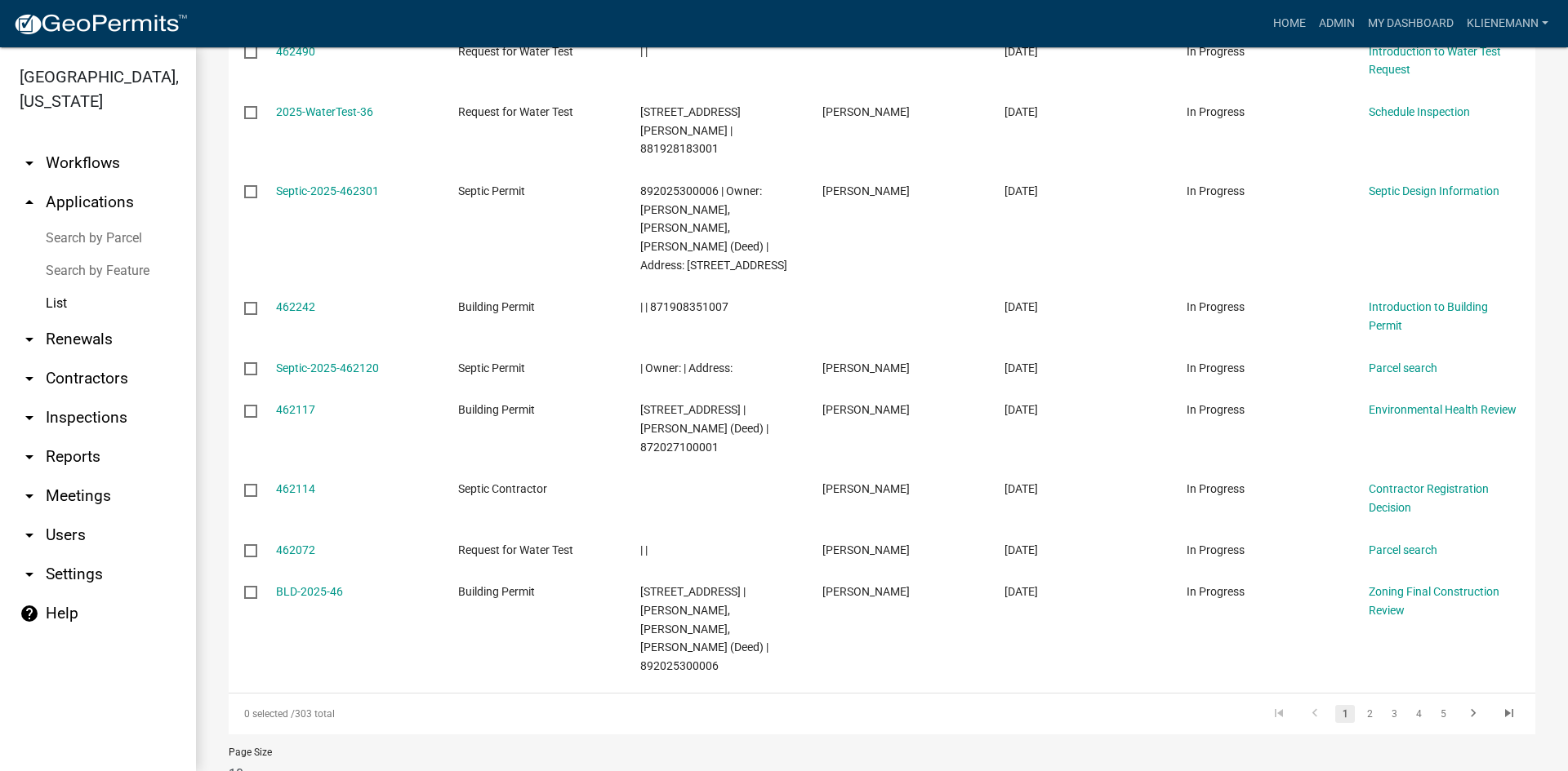
scroll to position [399, 0]
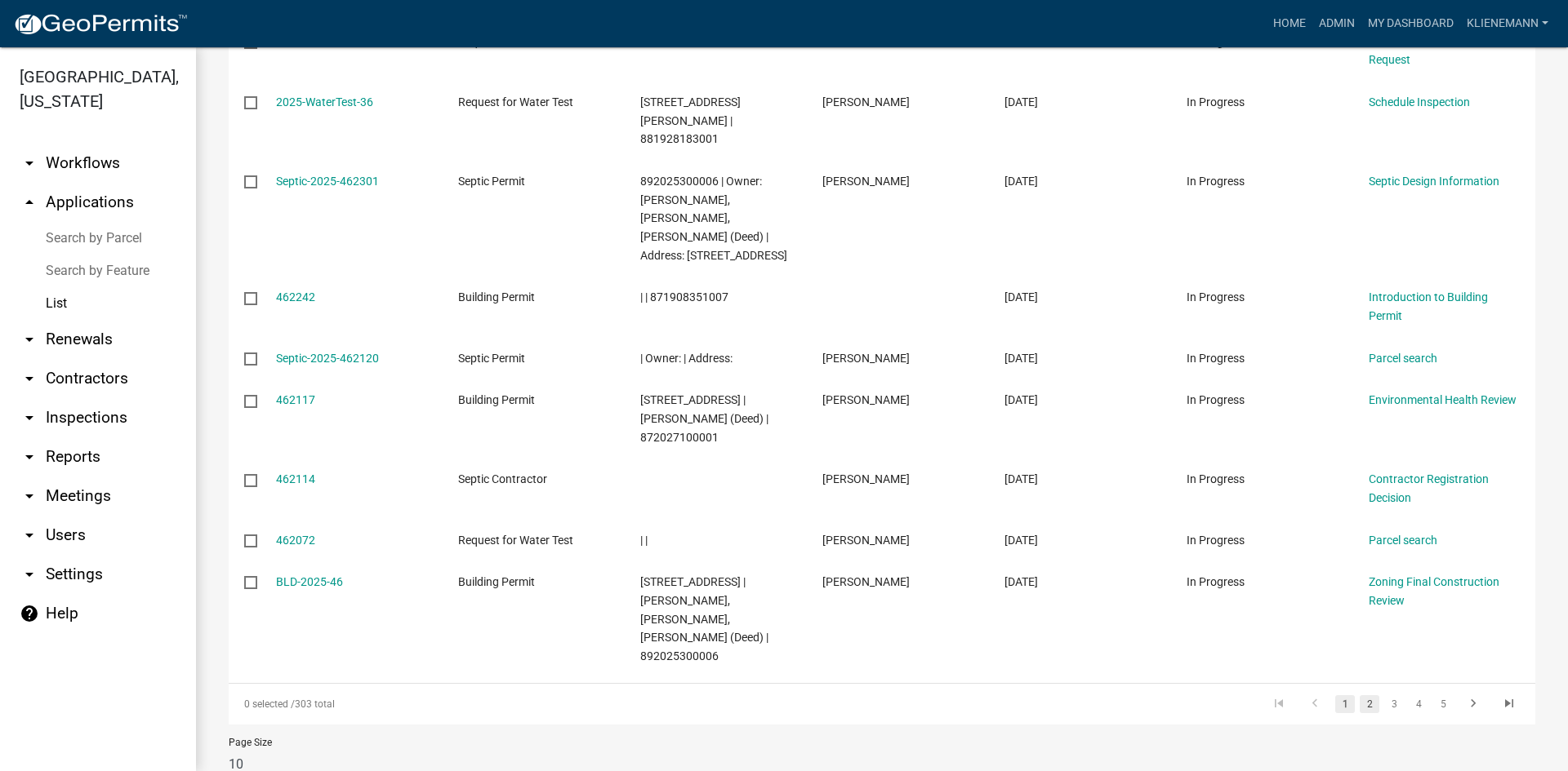
click at [1359, 696] on link "2" at bounding box center [1369, 705] width 19 height 18
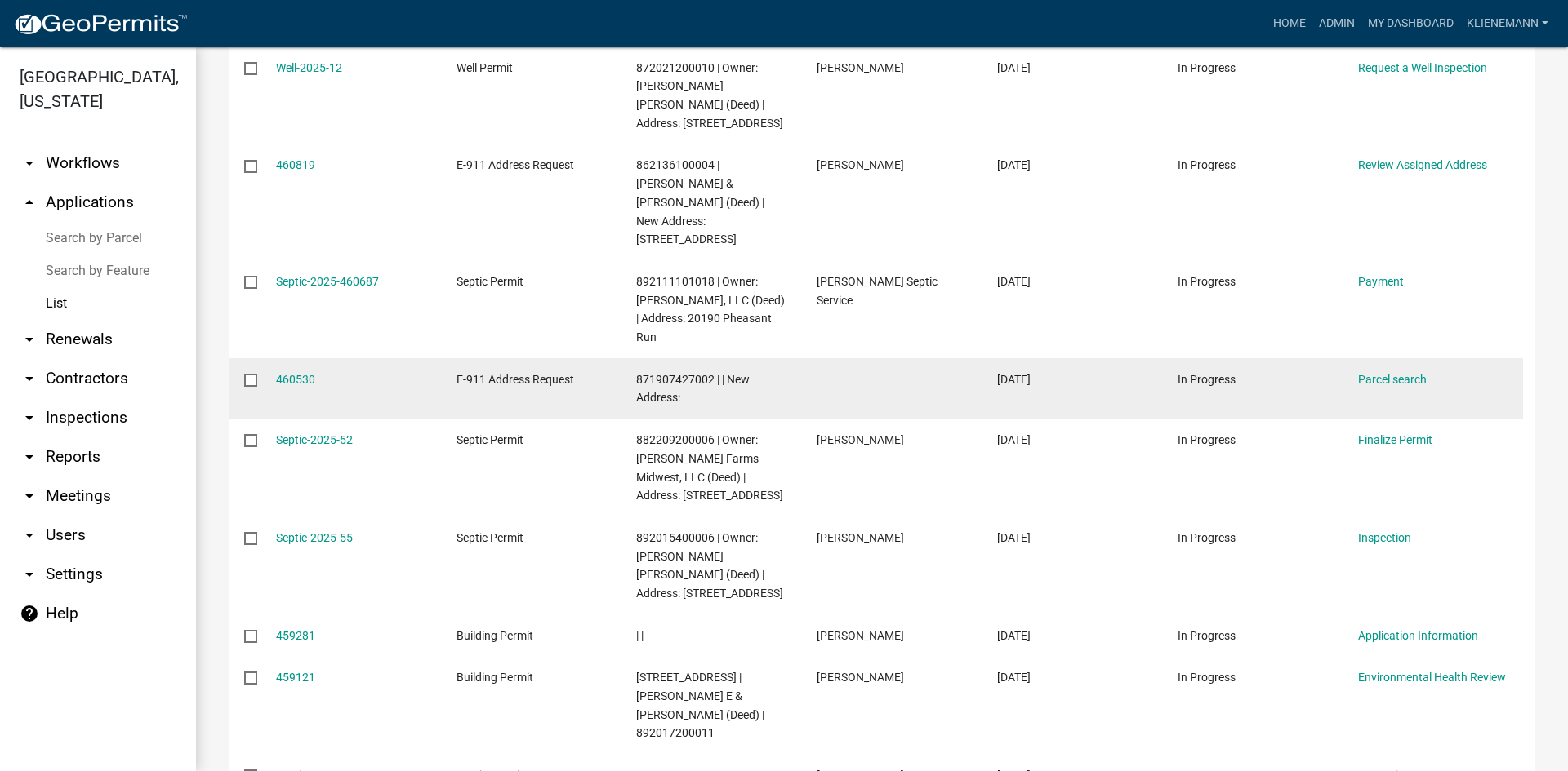
scroll to position [399, 0]
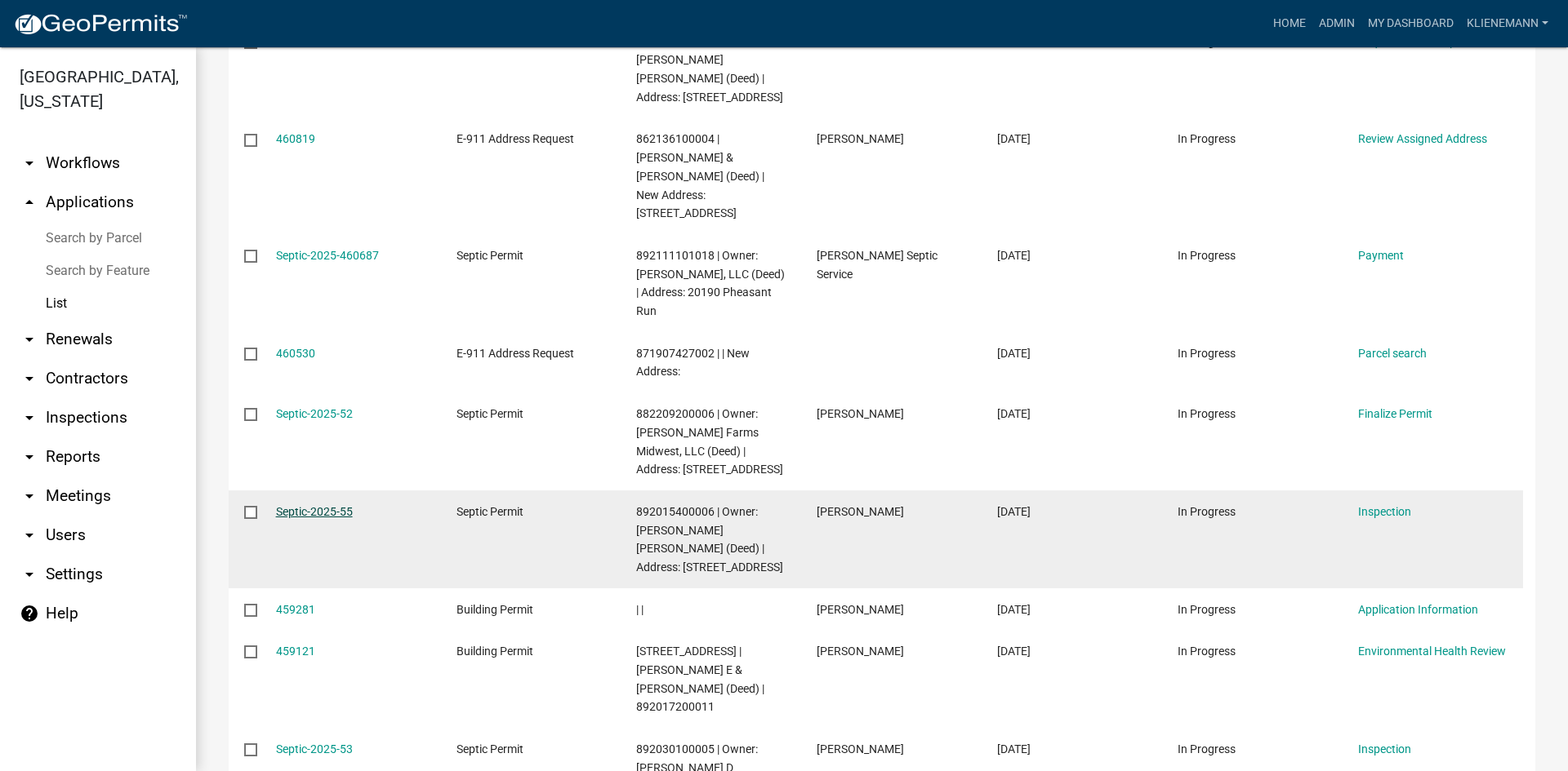
click at [317, 505] on link "Septic-2025-55" at bounding box center [314, 512] width 77 height 13
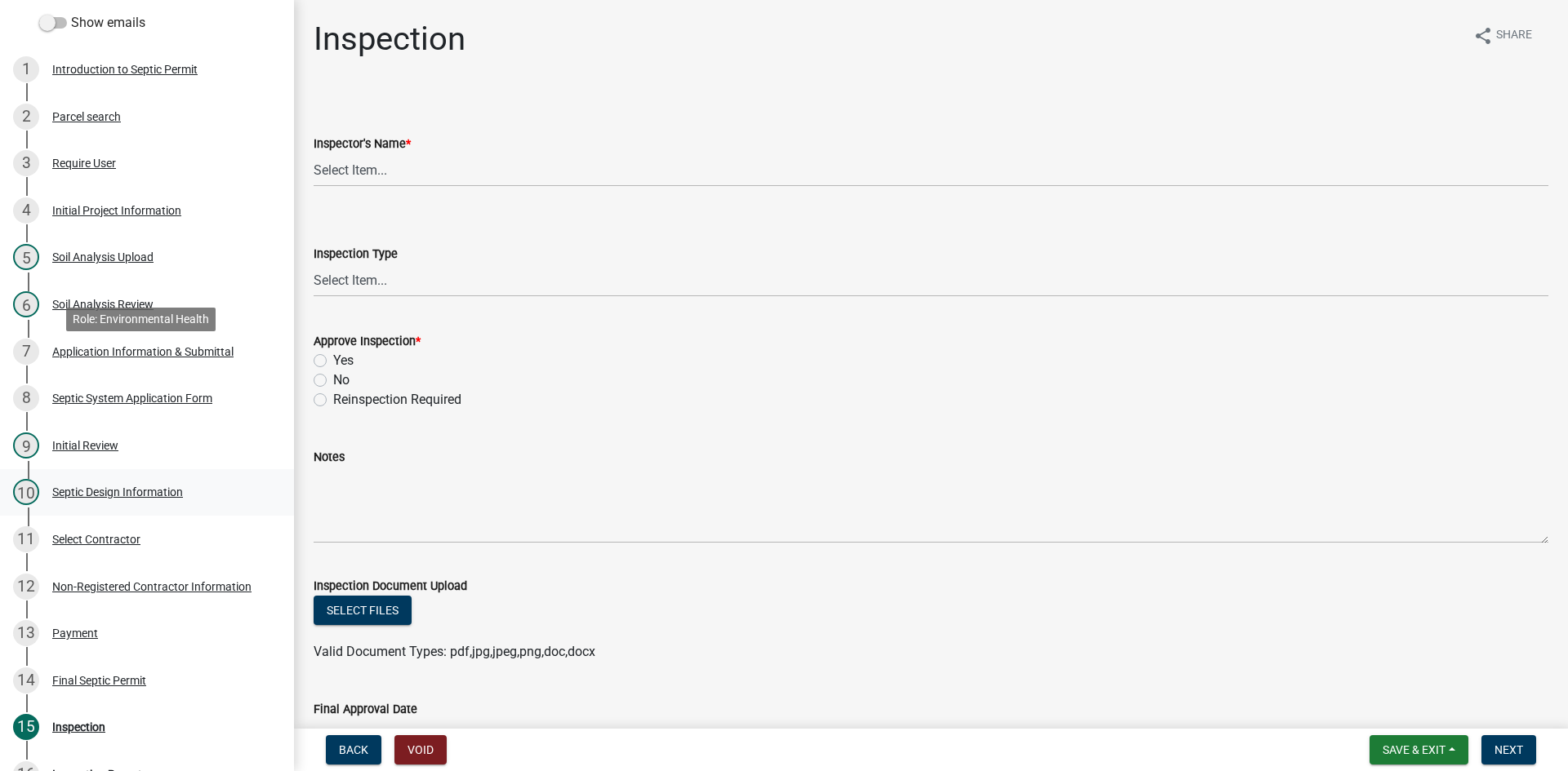
scroll to position [327, 0]
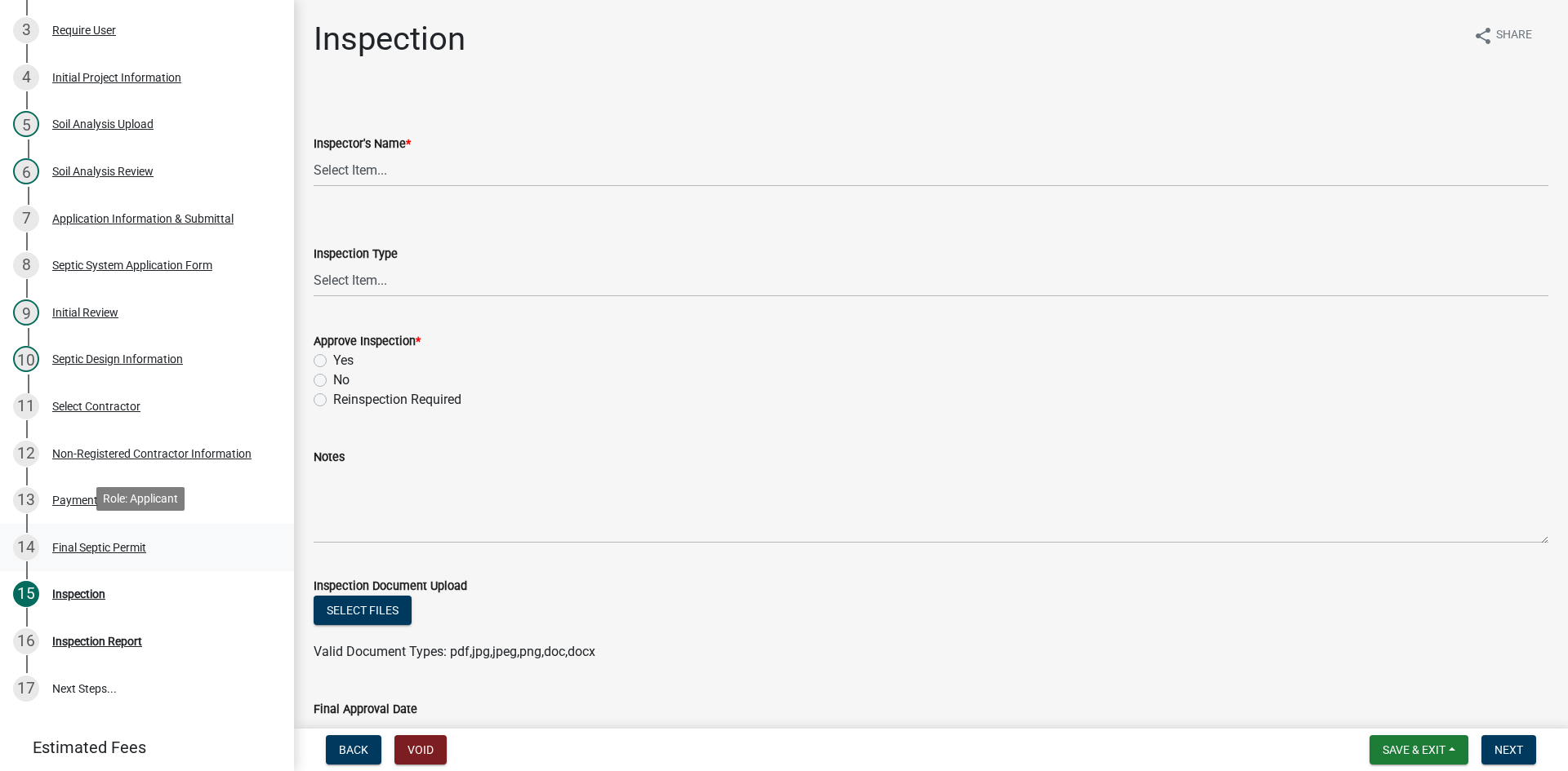
click at [111, 542] on div "Final Septic Permit" at bounding box center [99, 547] width 94 height 12
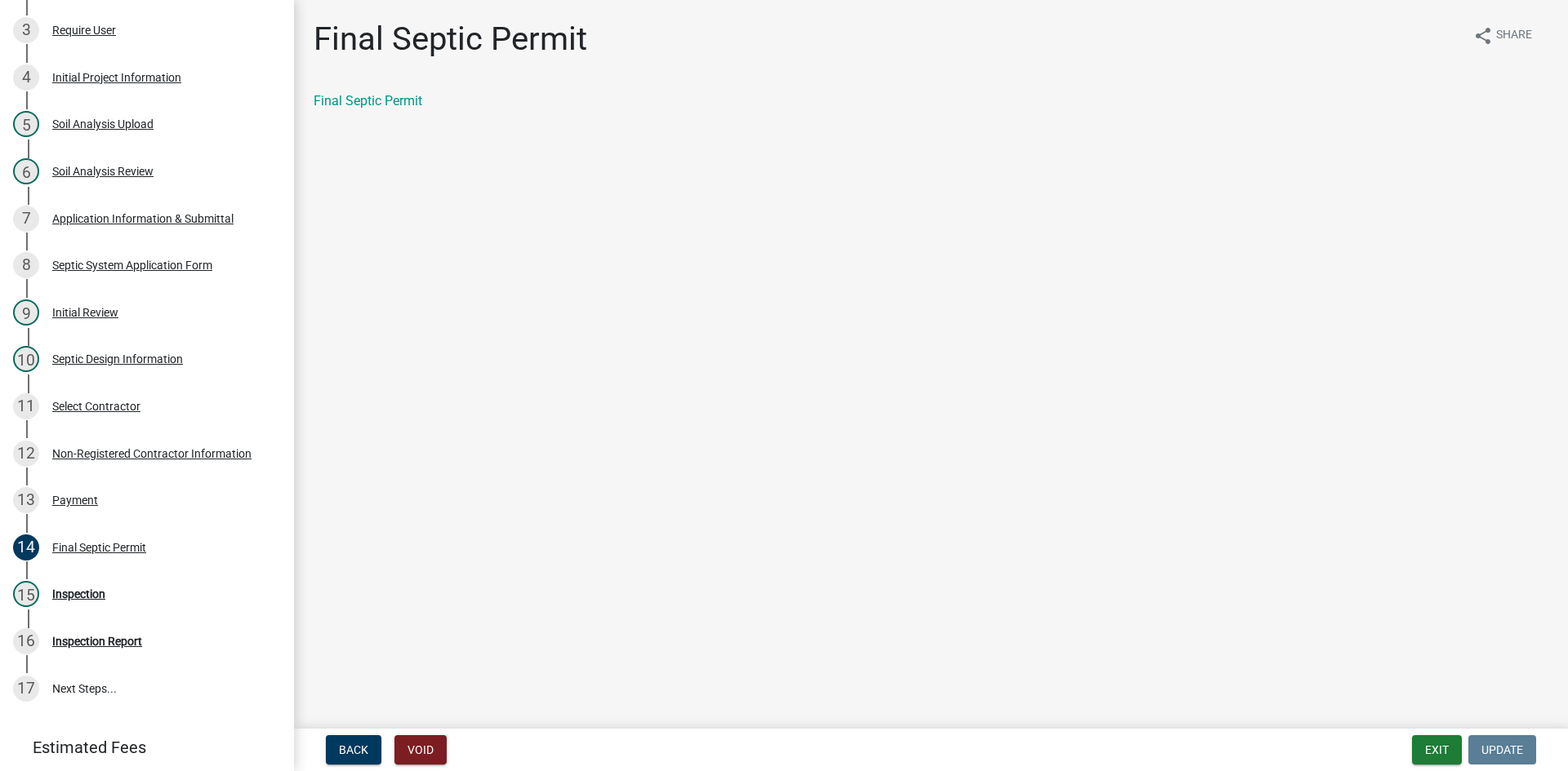
click at [384, 110] on div "Final Septic Permit" at bounding box center [931, 101] width 1234 height 19
click at [384, 97] on link "Final Septic Permit" at bounding box center [367, 101] width 109 height 16
click at [1433, 749] on button "Exit" at bounding box center [1436, 750] width 50 height 29
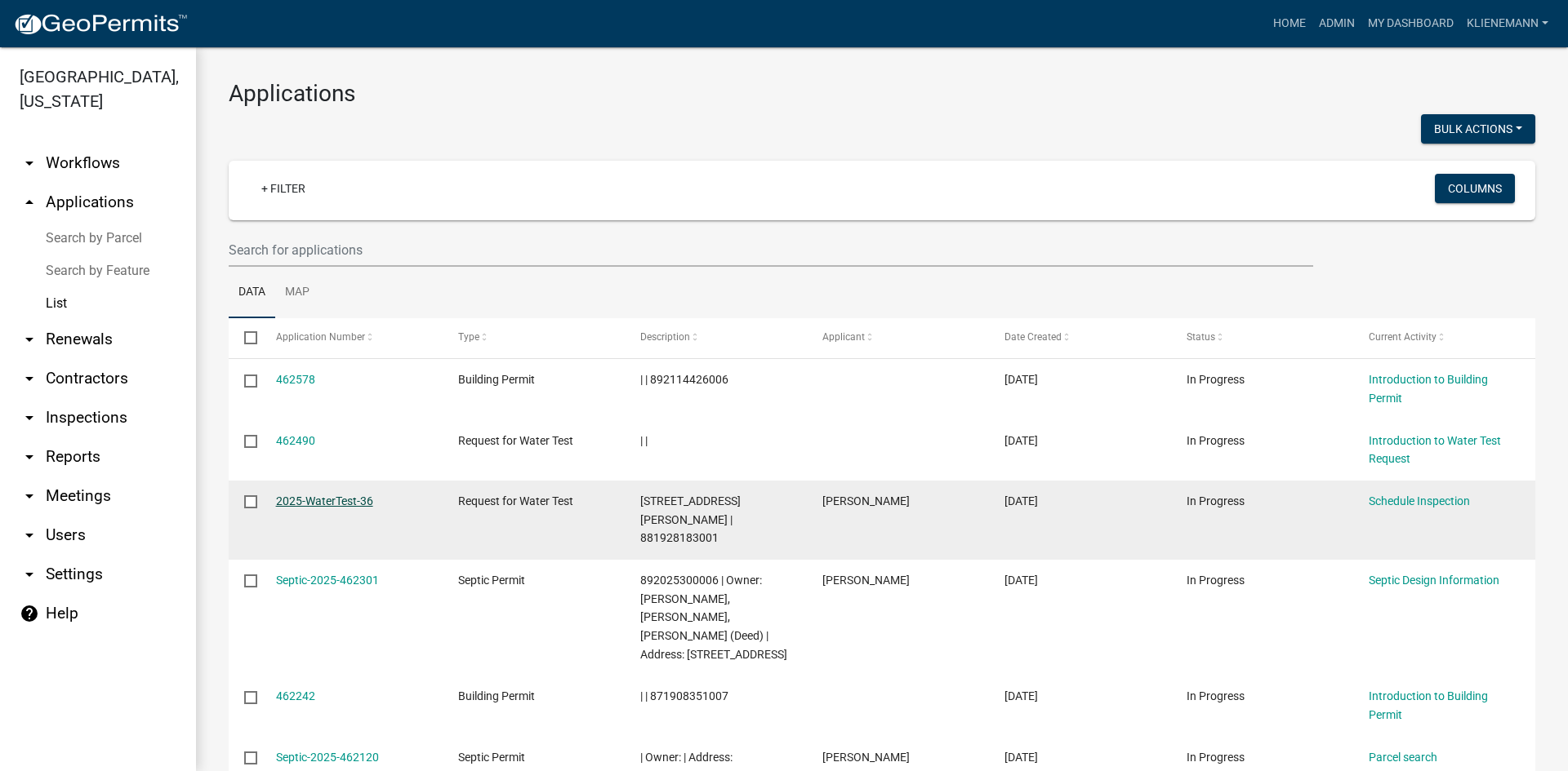
click at [351, 497] on link "2025-WaterTest-36" at bounding box center [325, 501] width 97 height 13
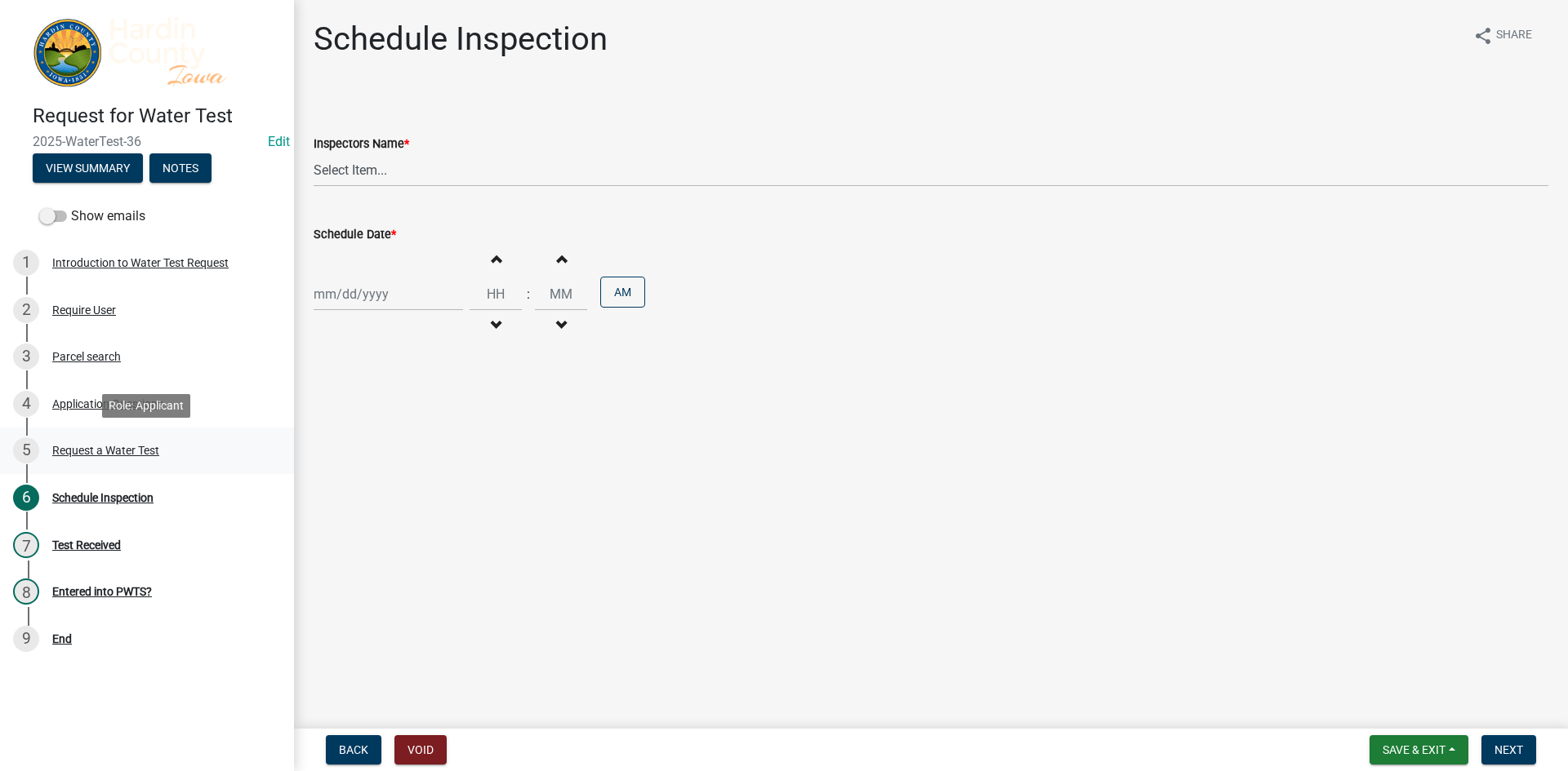
click at [205, 448] on div "5 Request a Water Test" at bounding box center [141, 451] width 255 height 27
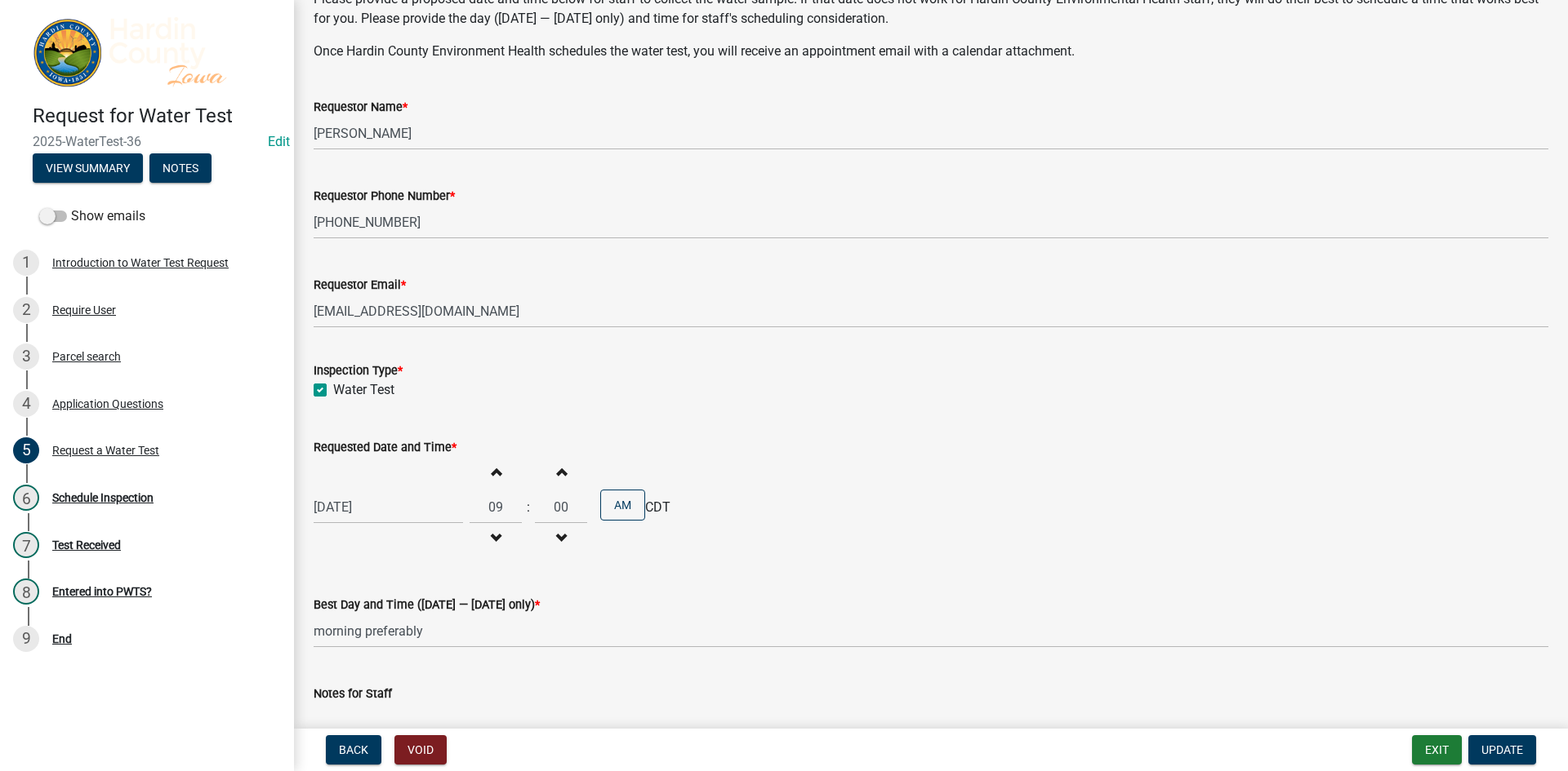
scroll to position [228, 0]
